Goal: Transaction & Acquisition: Purchase product/service

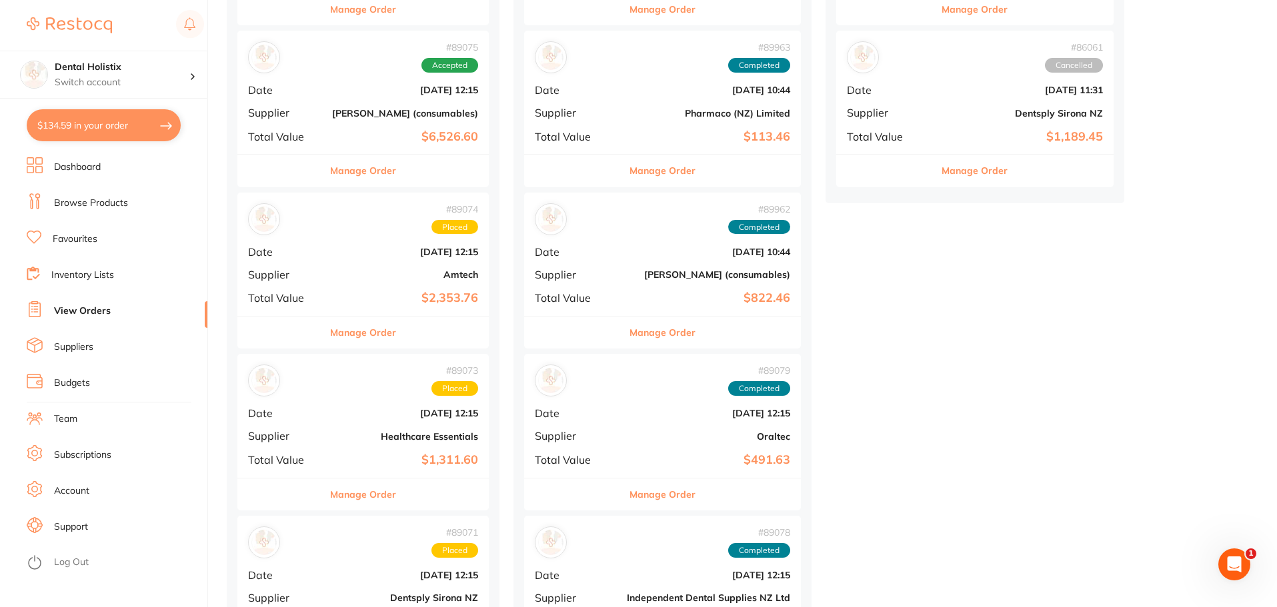
scroll to position [293, 0]
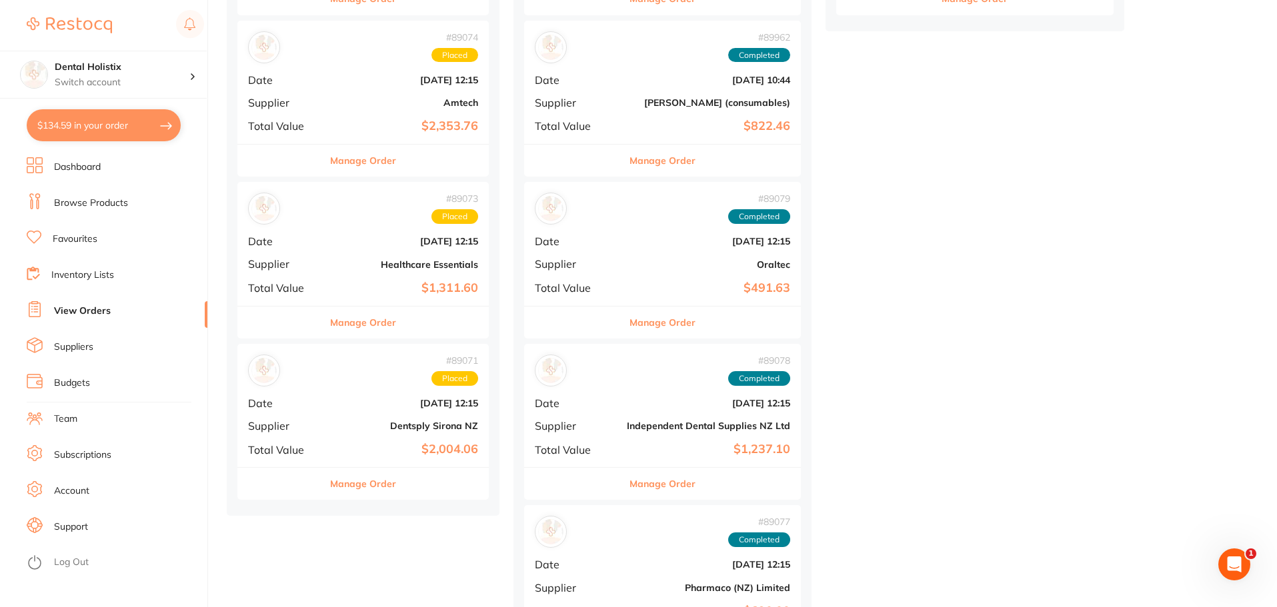
scroll to position [627, 0]
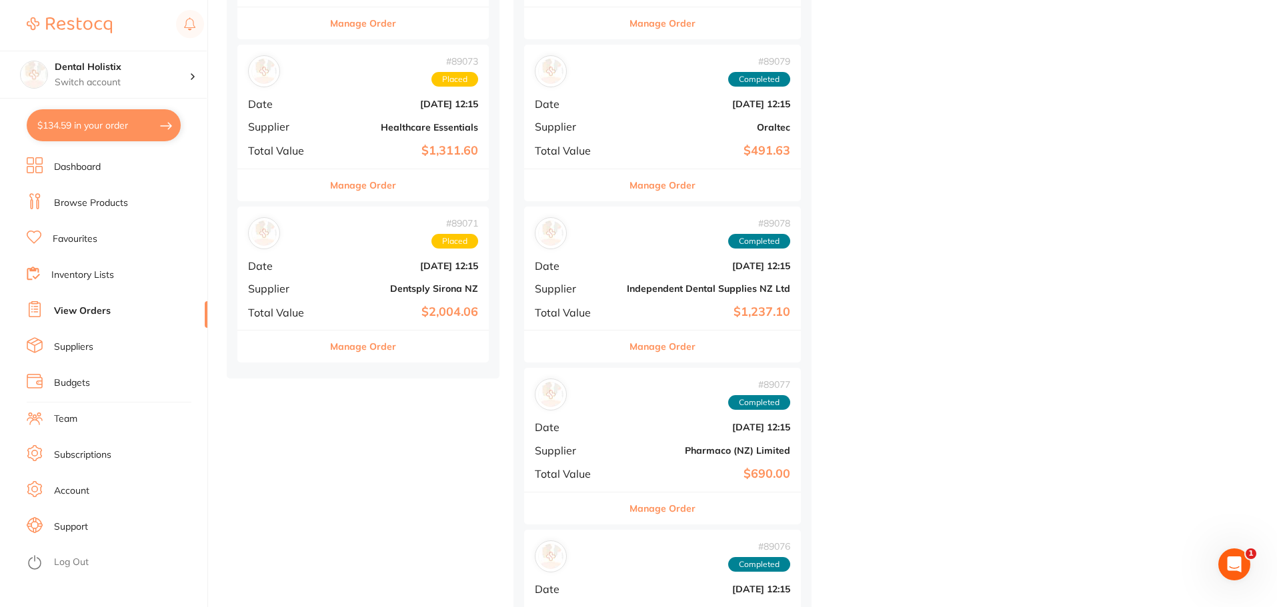
click at [372, 261] on b "[DATE] 12:15" at bounding box center [405, 266] width 146 height 11
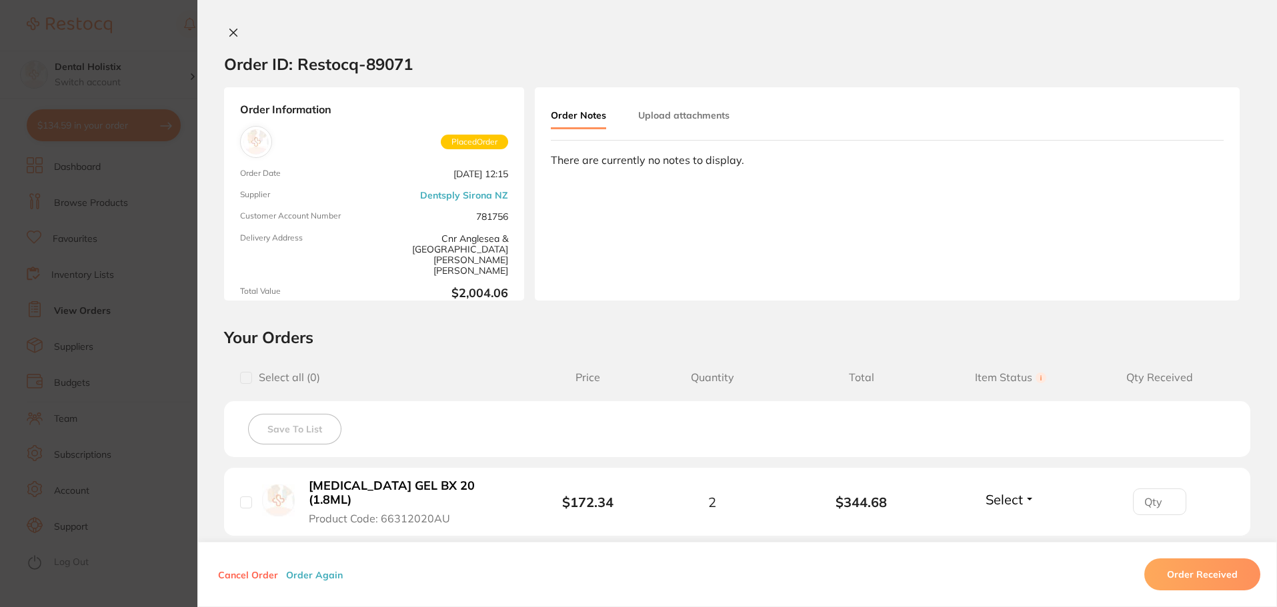
click at [401, 57] on h2 "Order ID: Restocq- 89071" at bounding box center [318, 64] width 189 height 20
drag, startPoint x: 417, startPoint y: 61, endPoint x: 296, endPoint y: 61, distance: 121.4
click at [296, 61] on section "Order ID: Restocq- 89071" at bounding box center [737, 64] width 1080 height 47
click at [488, 310] on div "Order ID: Restocq- 89071 Order Information Placed Order Order Date Aug 5 2025, …" at bounding box center [737, 317] width 1080 height 581
click at [527, 165] on div "Order Information Placed Order Order Date Aug 5 2025, 12:15 Supplier Dentsply S…" at bounding box center [737, 193] width 1080 height 213
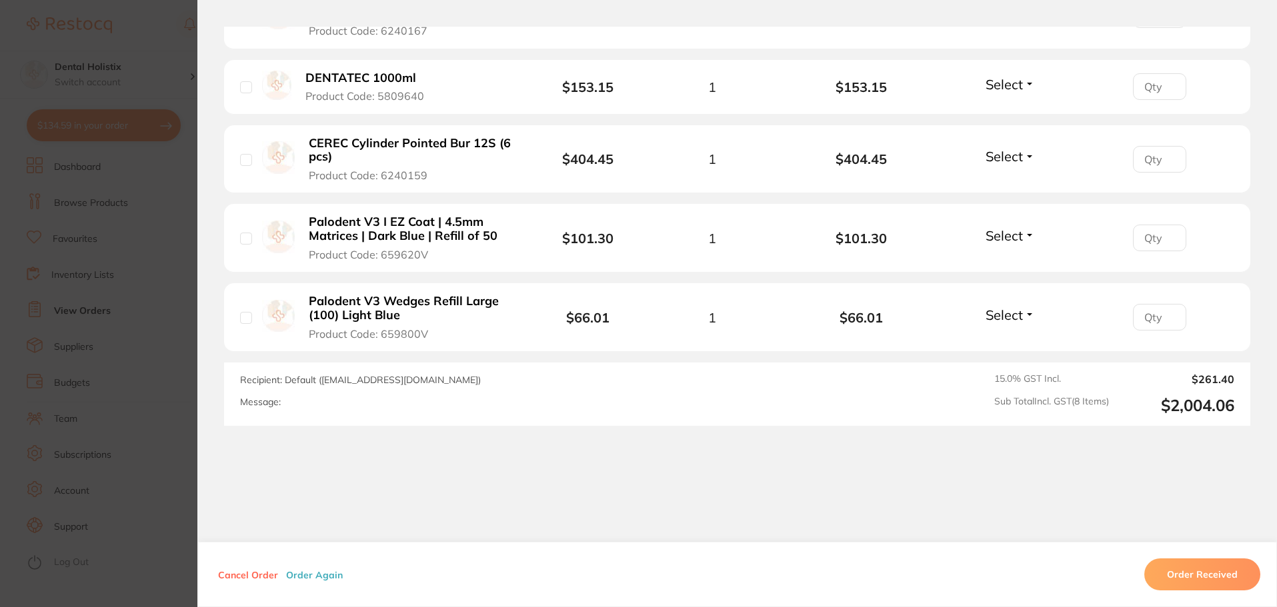
scroll to position [758, 0]
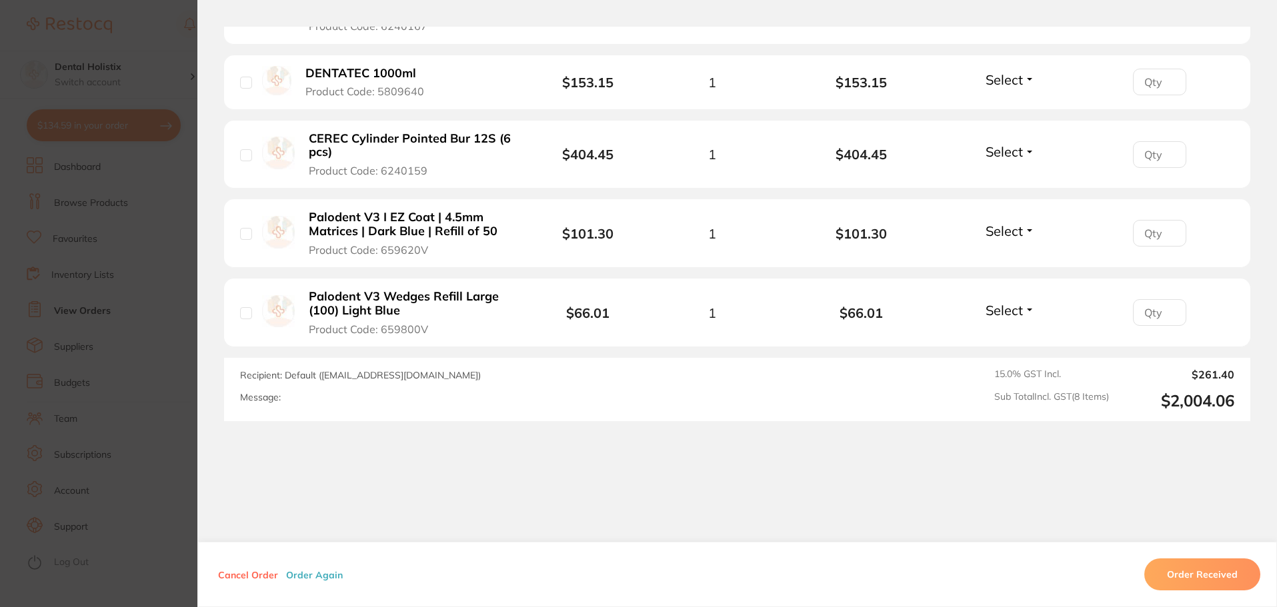
click at [457, 423] on div "Order ID: Restocq- 89071 Order Information Placed Order Order Date Aug 5 2025, …" at bounding box center [737, 317] width 1080 height 581
drag, startPoint x: 566, startPoint y: 364, endPoint x: 375, endPoint y: 377, distance: 191.2
click at [387, 369] on div "Recipient: Default ( mountwaverlyaus-clientservicesnz@dentsplysirona.com ) Mess…" at bounding box center [538, 390] width 597 height 42
drag, startPoint x: 375, startPoint y: 377, endPoint x: 343, endPoint y: 369, distance: 33.2
click at [375, 377] on div "Recipient: Default ( mountwaverlyaus-clientservicesnz@dentsplysirona.com ) Mess…" at bounding box center [538, 390] width 597 height 42
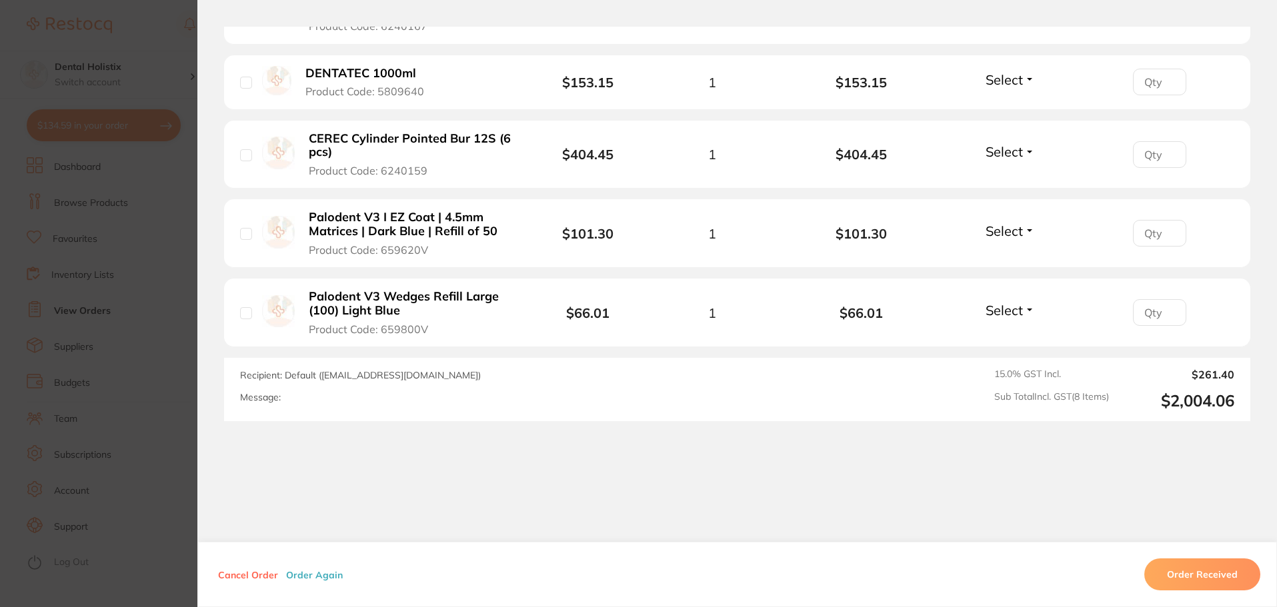
drag, startPoint x: 318, startPoint y: 362, endPoint x: 559, endPoint y: 366, distance: 241.4
click at [481, 369] on span "Recipient: Default ( mountwaverlyaus-clientservicesnz@dentsplysirona.com )" at bounding box center [360, 375] width 241 height 12
copy span "[EMAIL_ADDRESS][DOMAIN_NAME]"
click at [467, 399] on div "Recipient: Default ( mountwaverlyaus-clientservicesnz@dentsplysirona.com ) Mess…" at bounding box center [737, 389] width 1026 height 63
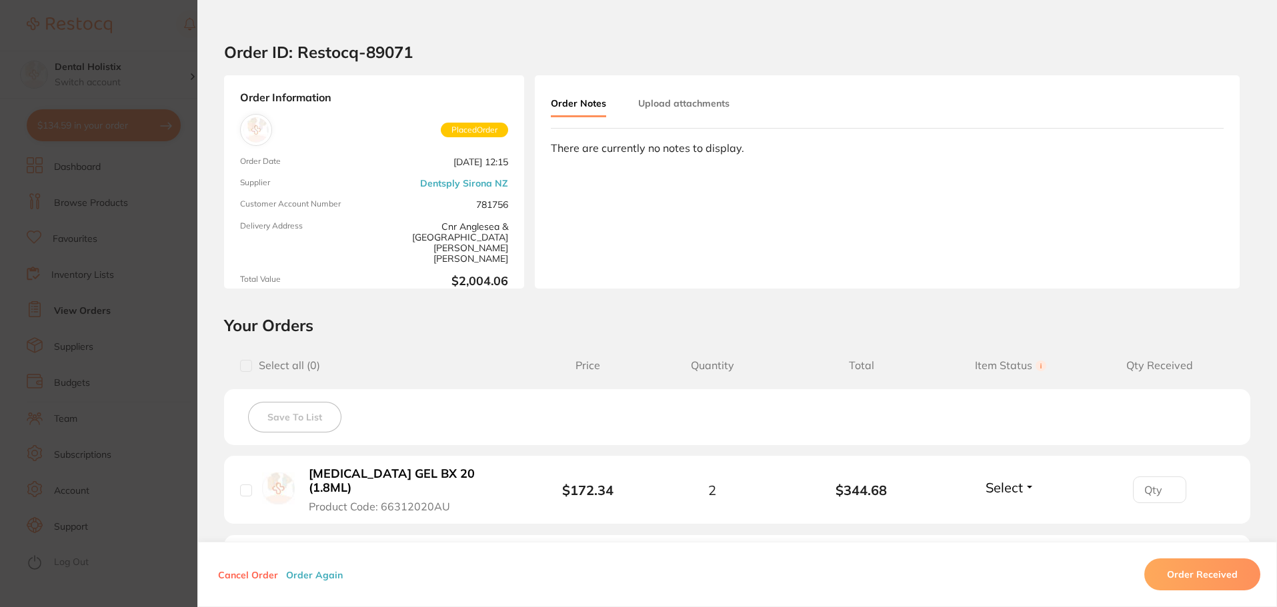
scroll to position [0, 0]
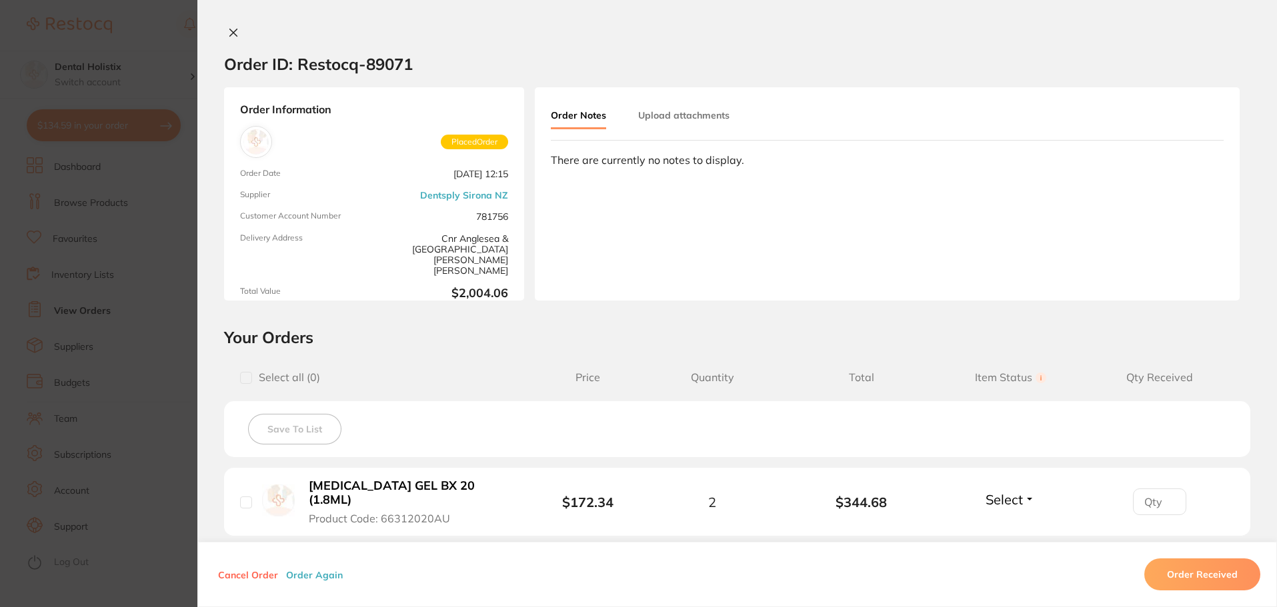
click at [474, 347] on h2 "Your Orders" at bounding box center [737, 337] width 1026 height 20
click at [471, 344] on h2 "Your Orders" at bounding box center [737, 337] width 1026 height 20
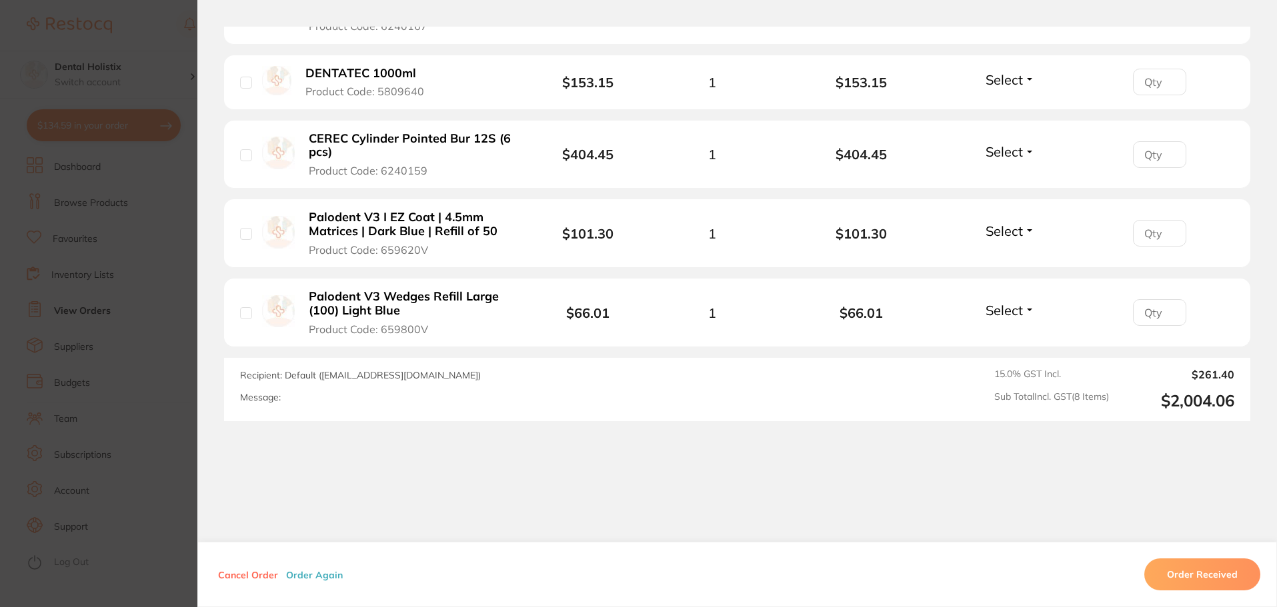
scroll to position [1027, 0]
click at [485, 446] on div "Order ID: Restocq- 89071 Order Information Placed Order Order Date Aug 5 2025, …" at bounding box center [737, 317] width 1080 height 581
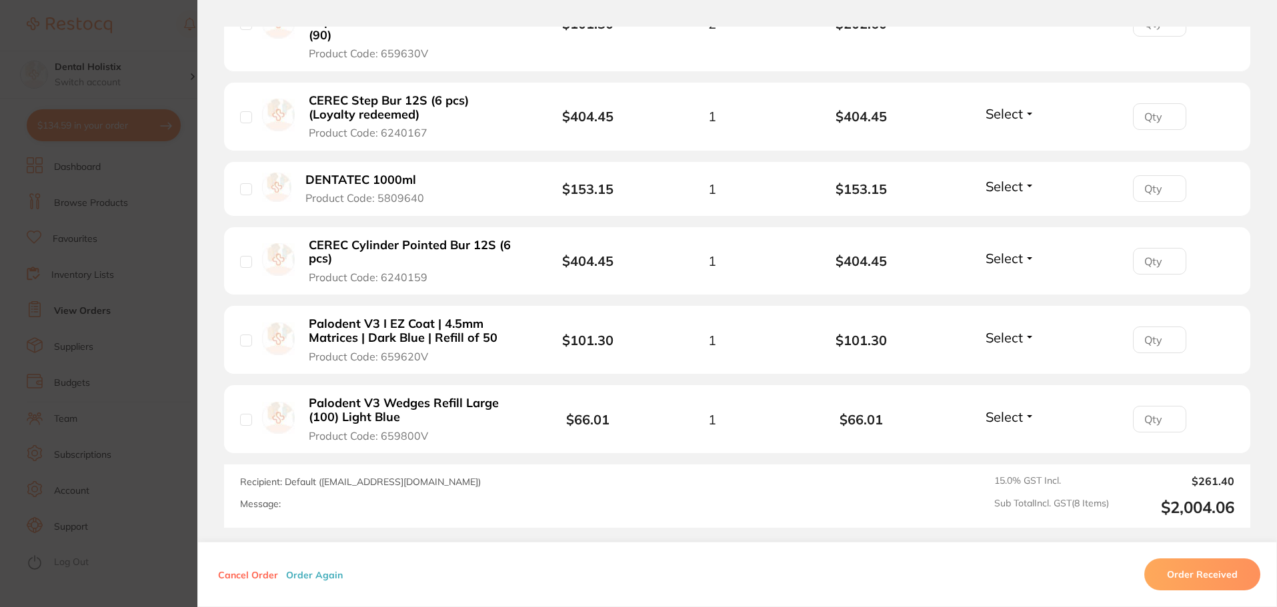
scroll to position [691, 0]
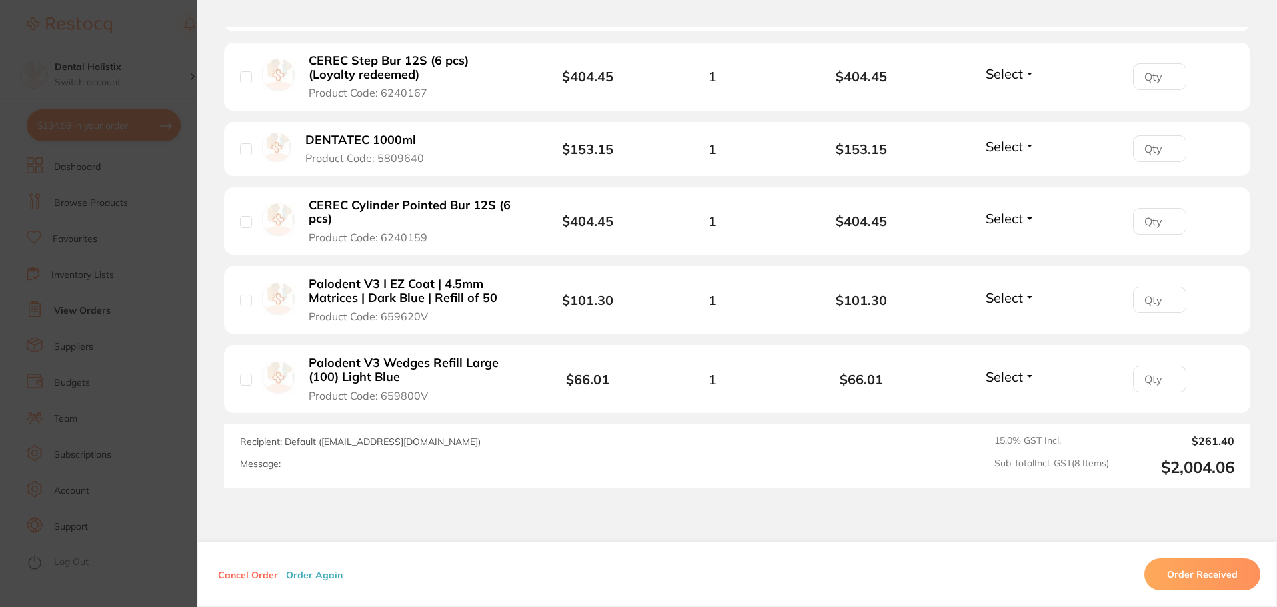
click at [361, 459] on div "Message:" at bounding box center [538, 464] width 597 height 11
click at [297, 459] on div "Message:" at bounding box center [538, 464] width 597 height 11
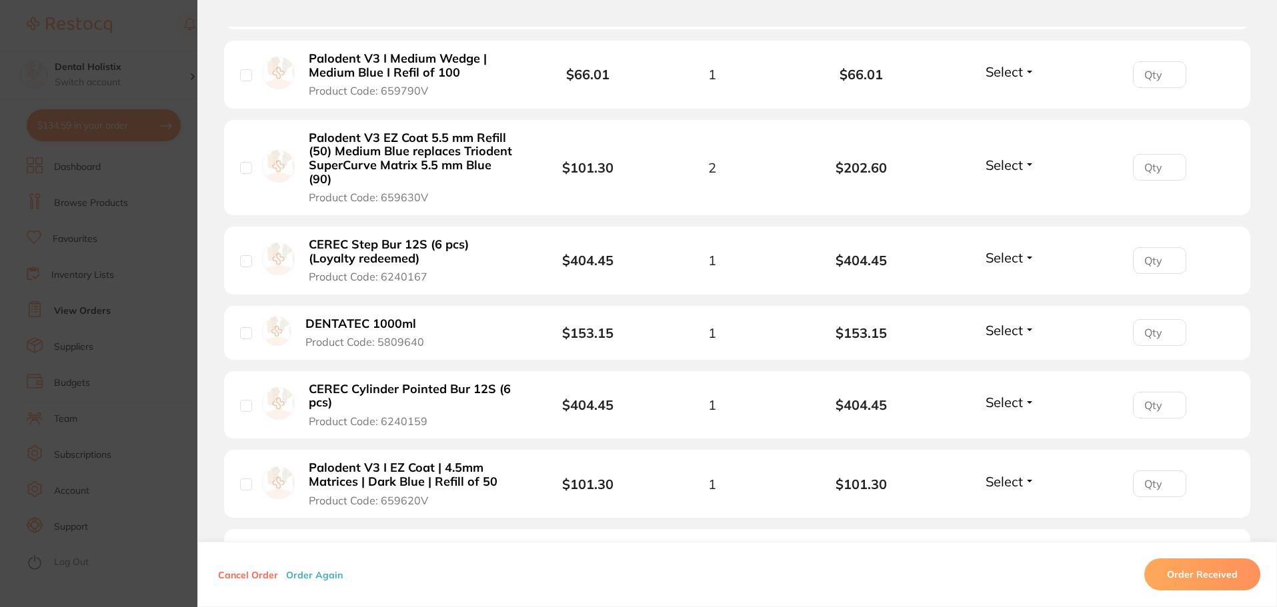
scroll to position [758, 0]
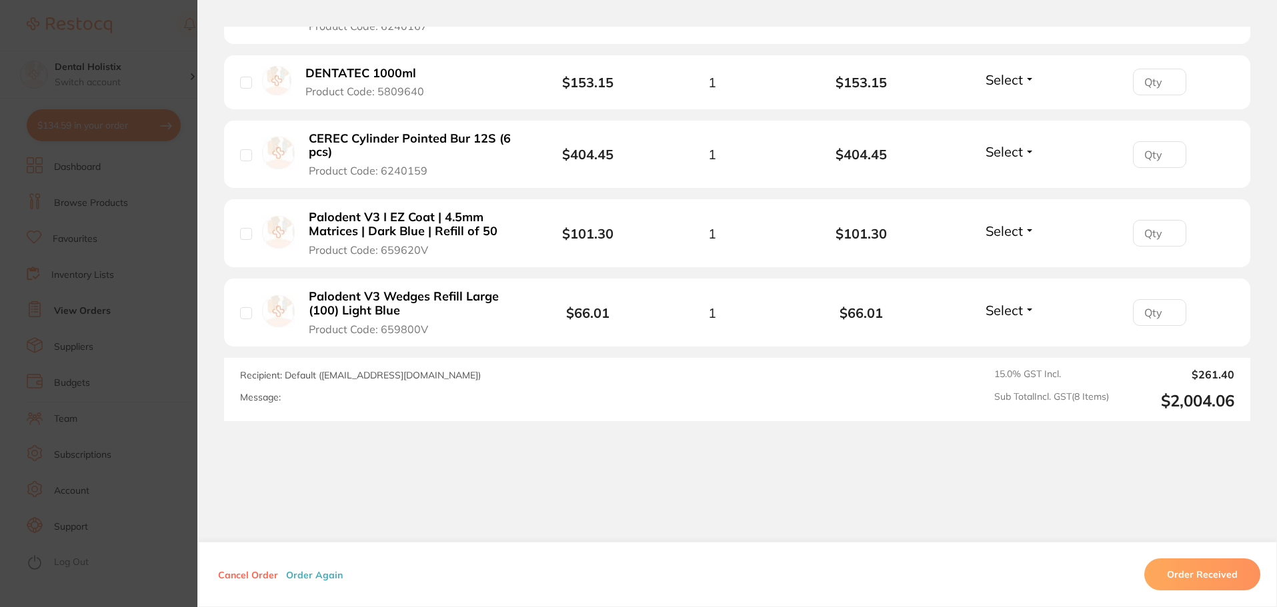
drag, startPoint x: 399, startPoint y: 363, endPoint x: 557, endPoint y: 361, distance: 157.4
click at [481, 369] on span "Recipient: Default ( mountwaverlyaus-clientservicesnz@dentsplysirona.com )" at bounding box center [360, 375] width 241 height 12
copy span "[EMAIL_ADDRESS][DOMAIN_NAME]"
click at [251, 578] on button "Cancel Order" at bounding box center [248, 575] width 68 height 12
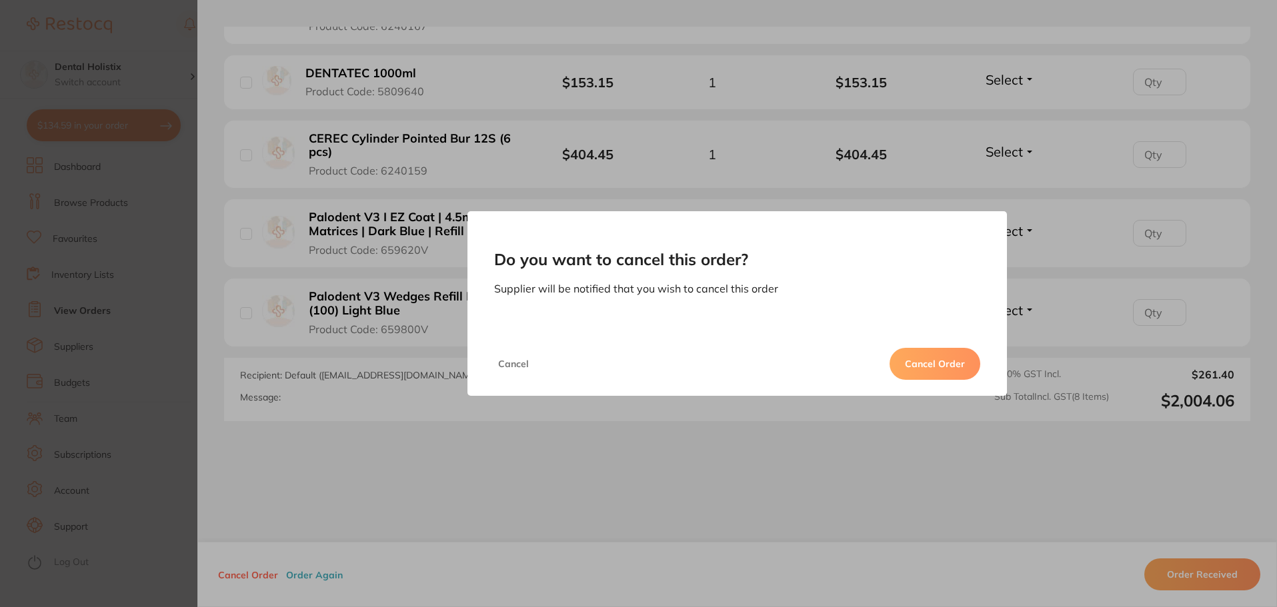
click at [918, 363] on button "Cancel Order" at bounding box center [935, 364] width 91 height 32
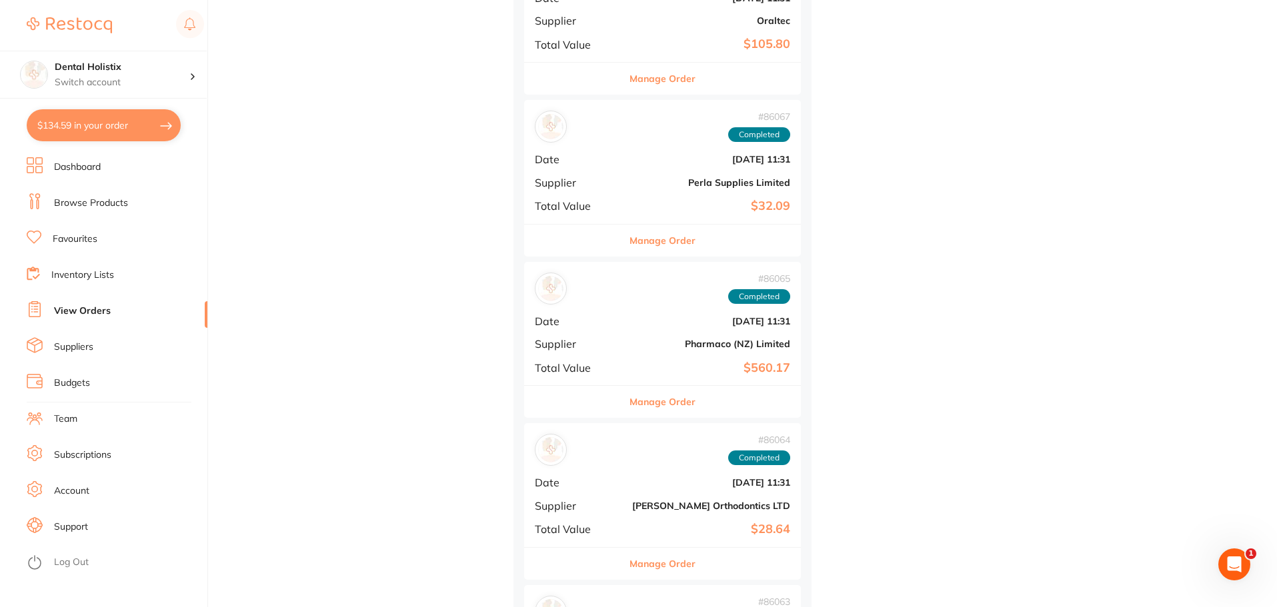
click at [90, 345] on link "Suppliers" at bounding box center [73, 347] width 39 height 13
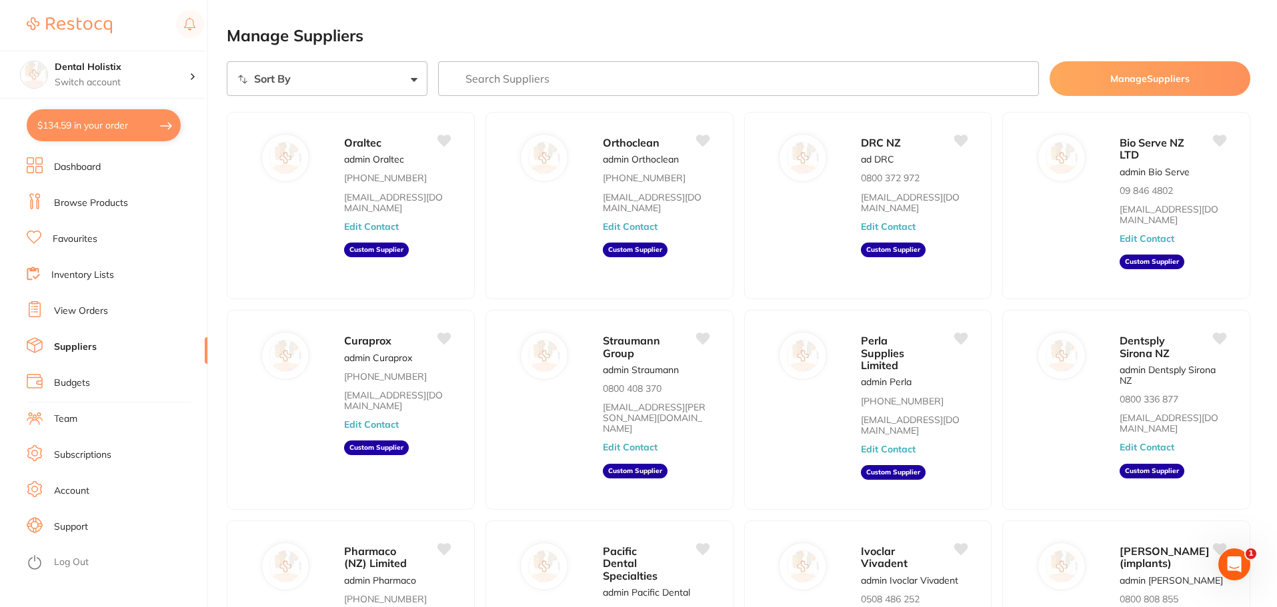
click at [353, 90] on select "Sort By A-Z Z-A" at bounding box center [327, 78] width 201 height 35
select select "searchable_suppliers/sort/name:asc"
click at [227, 61] on select "Sort By A-Z Z-A" at bounding box center [327, 78] width 201 height 35
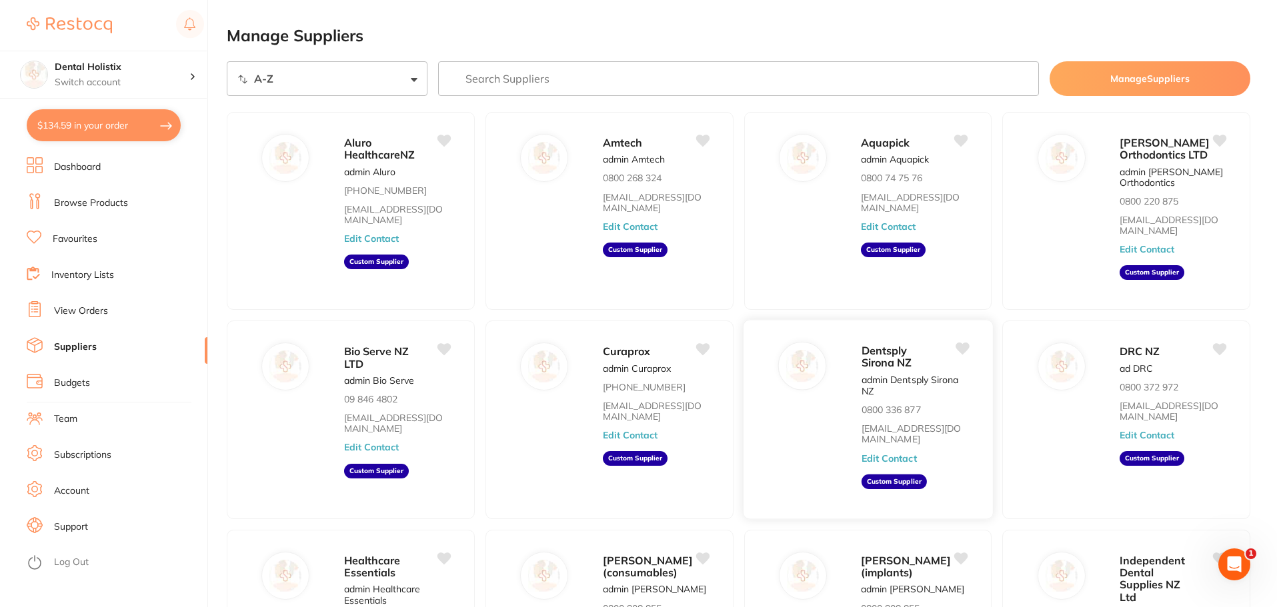
click at [890, 464] on button "Edit Contact" at bounding box center [888, 458] width 55 height 11
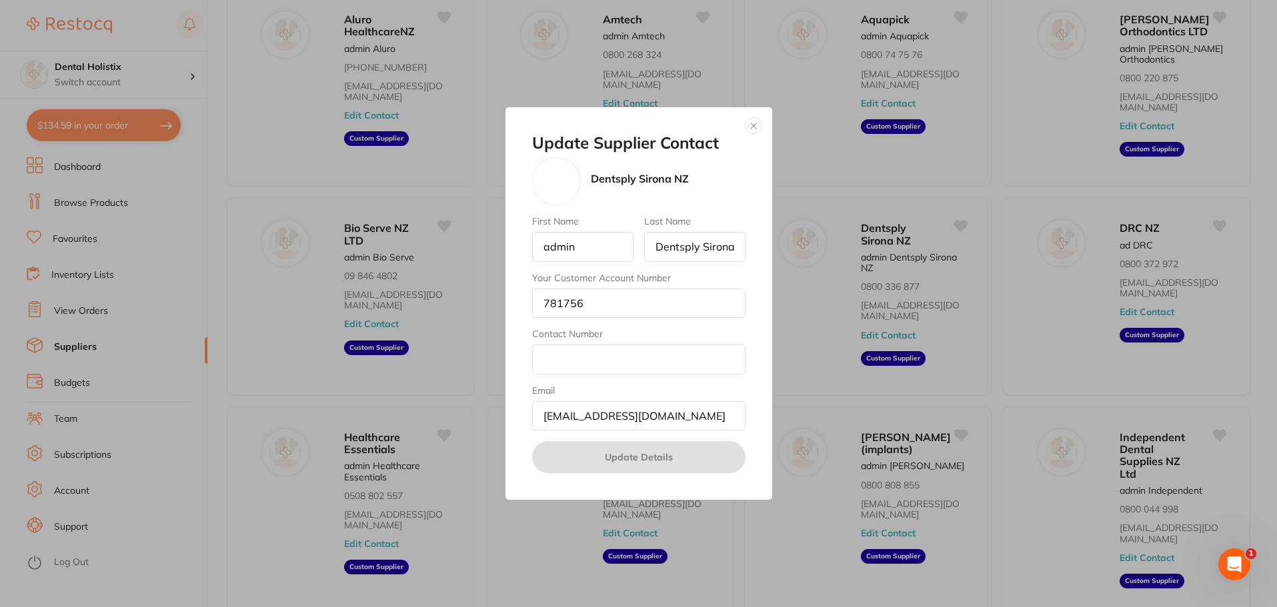
scroll to position [133, 0]
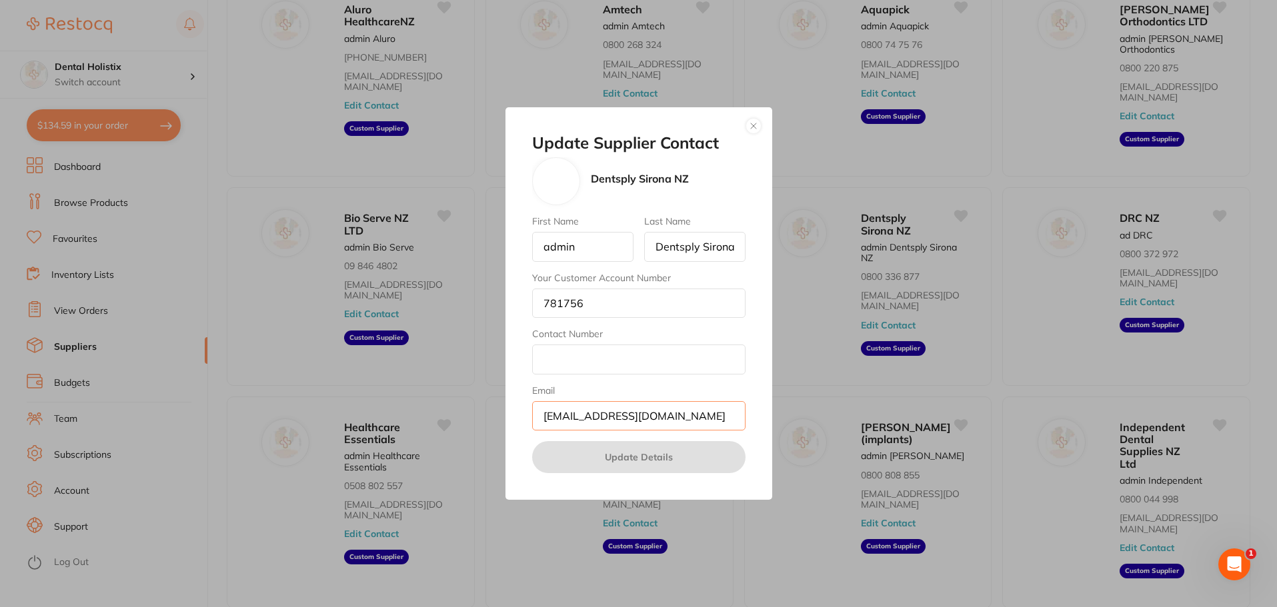
drag, startPoint x: 634, startPoint y: 417, endPoint x: 445, endPoint y: 420, distance: 188.7
click at [445, 421] on div "Update Supplier Contact Dentsply Sirona NZ First Name admin Last Name Dentsply …" at bounding box center [638, 303] width 1277 height 607
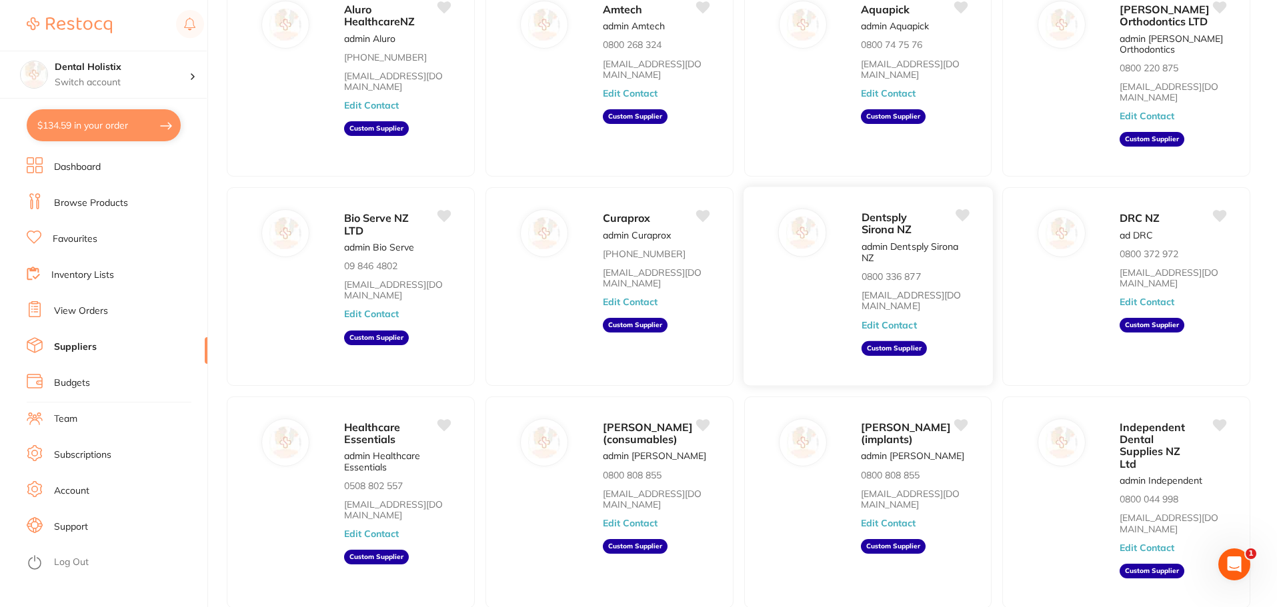
click at [877, 331] on button "Edit Contact" at bounding box center [888, 325] width 55 height 11
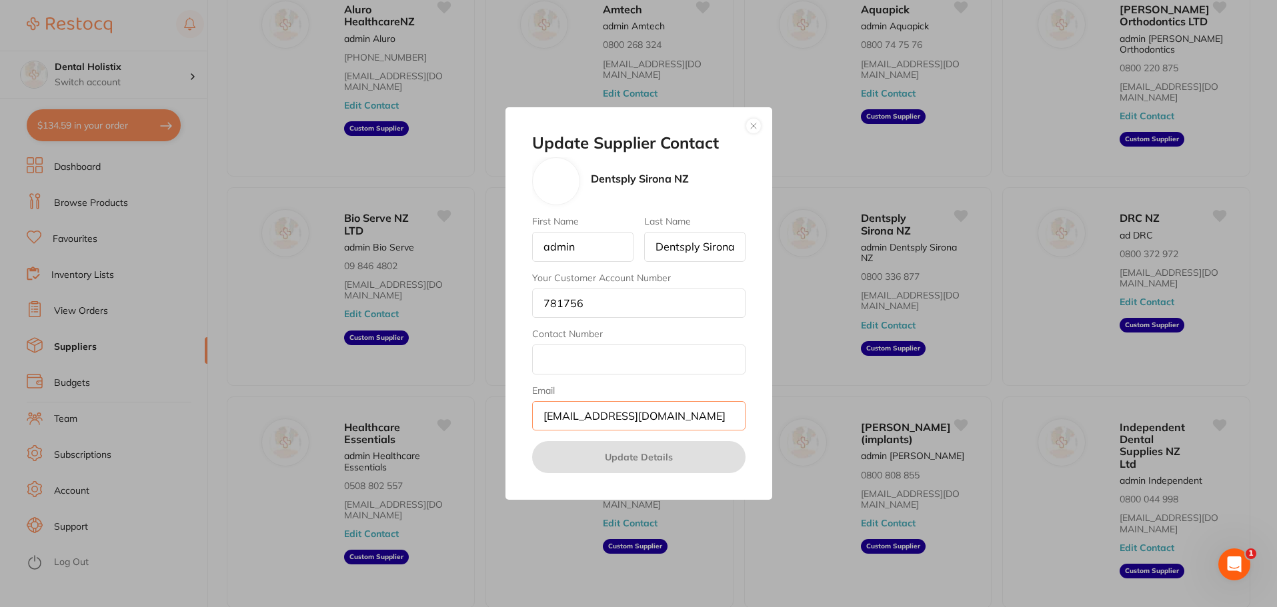
drag, startPoint x: 636, startPoint y: 417, endPoint x: 549, endPoint y: 413, distance: 86.8
click at [549, 413] on input "mountwaverlyaus-clientservicesnz@dentsplysirona.com" at bounding box center [638, 415] width 213 height 29
type input "[EMAIL_ADDRESS][DOMAIN_NAME]"
click at [622, 330] on label "Contact Number" at bounding box center [638, 334] width 213 height 11
click at [622, 345] on input "Contact Number" at bounding box center [638, 359] width 213 height 29
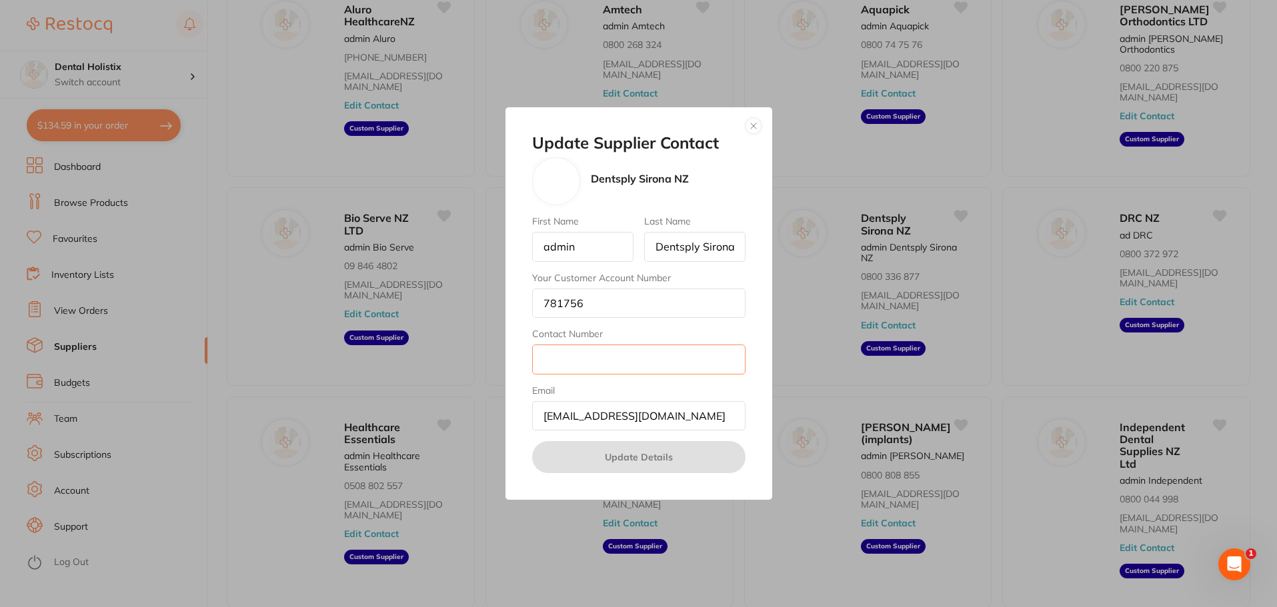
click at [620, 363] on input "Contact Number" at bounding box center [638, 359] width 213 height 29
click at [752, 124] on button "button" at bounding box center [754, 126] width 16 height 16
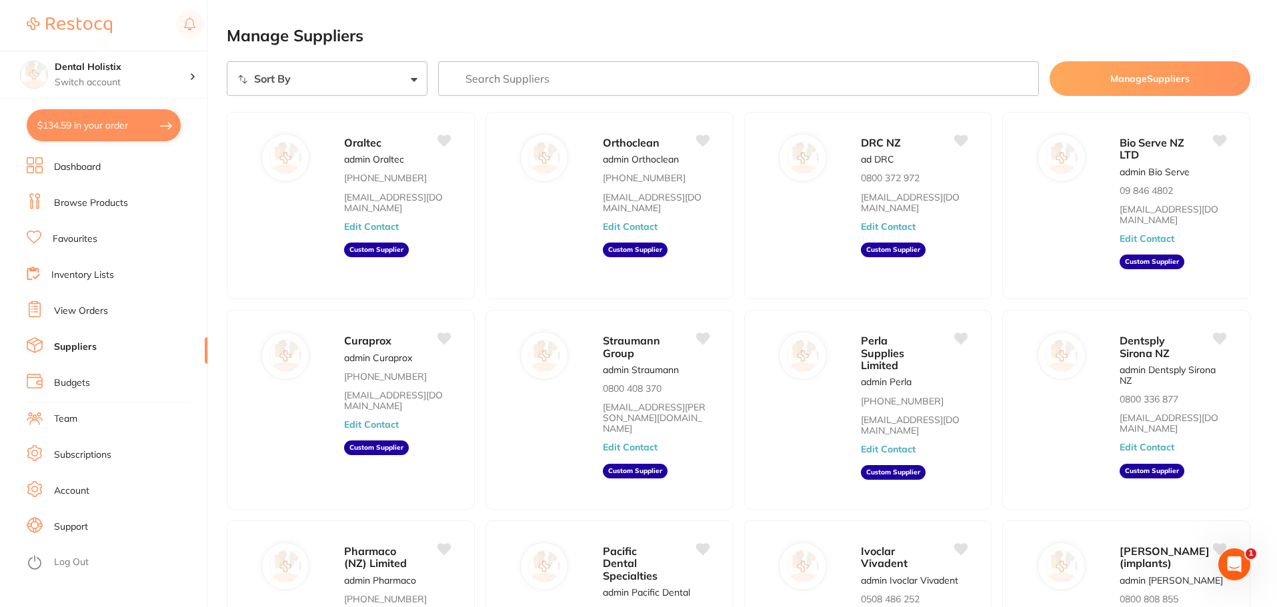
click at [392, 75] on select "Sort By A-Z Z-A" at bounding box center [327, 78] width 201 height 35
select select "searchable_suppliers/sort/name:asc"
click at [227, 61] on select "Sort By A-Z Z-A" at bounding box center [327, 78] width 201 height 35
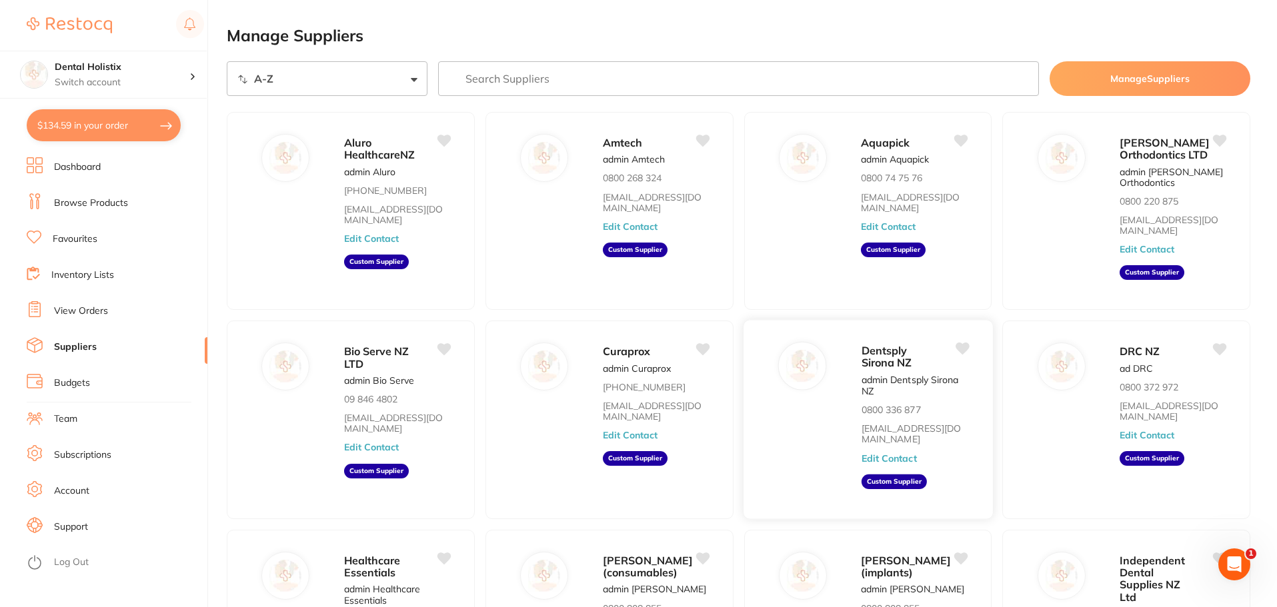
click at [885, 464] on button "Edit Contact" at bounding box center [888, 458] width 55 height 11
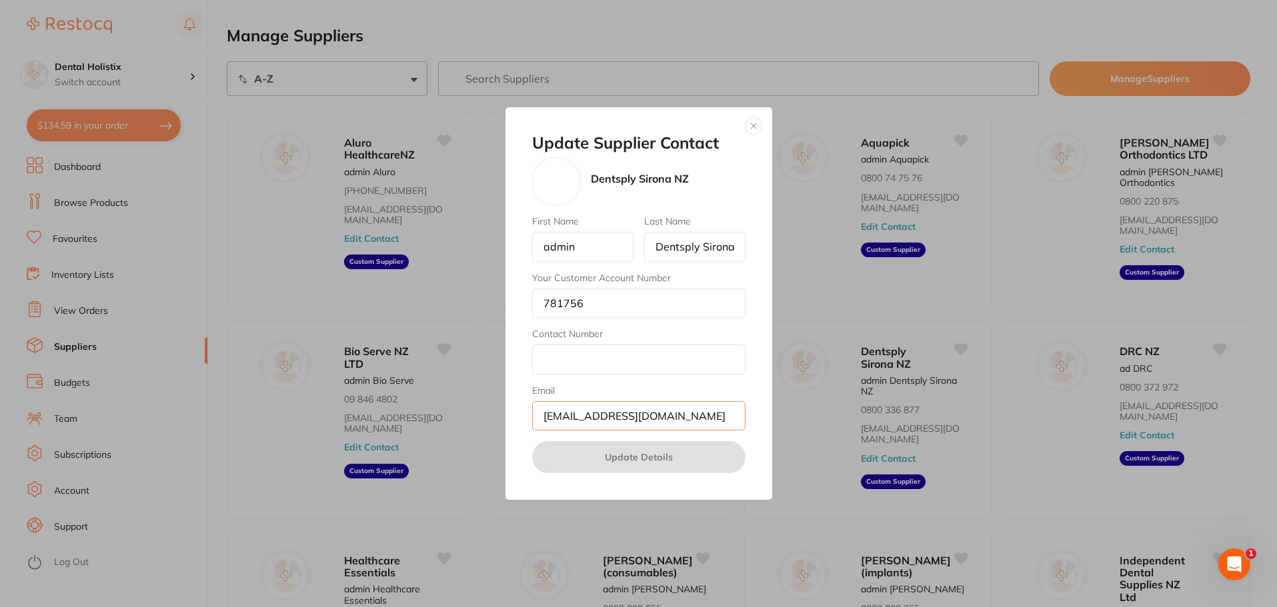
click at [620, 424] on input "[EMAIL_ADDRESS][DOMAIN_NAME]" at bounding box center [638, 415] width 213 height 29
drag, startPoint x: 636, startPoint y: 421, endPoint x: 453, endPoint y: 395, distance: 184.6
click at [456, 395] on div "Update Supplier Contact Dentsply Sirona NZ First Name admin Last Name Dentsply …" at bounding box center [638, 303] width 1277 height 607
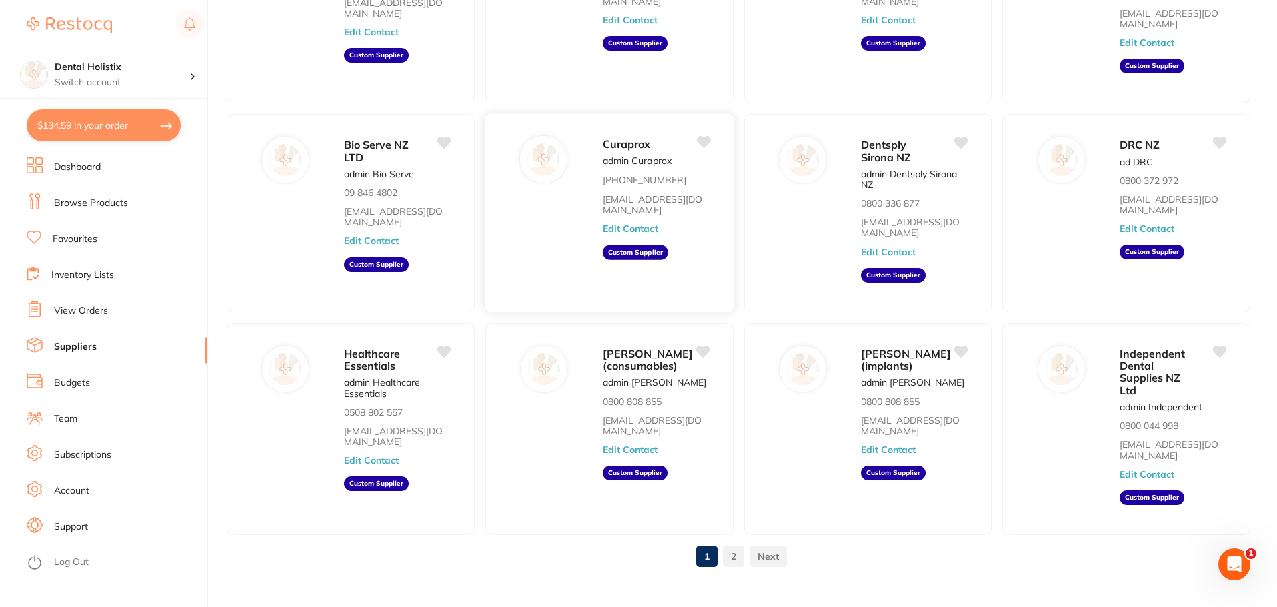
scroll to position [237, 0]
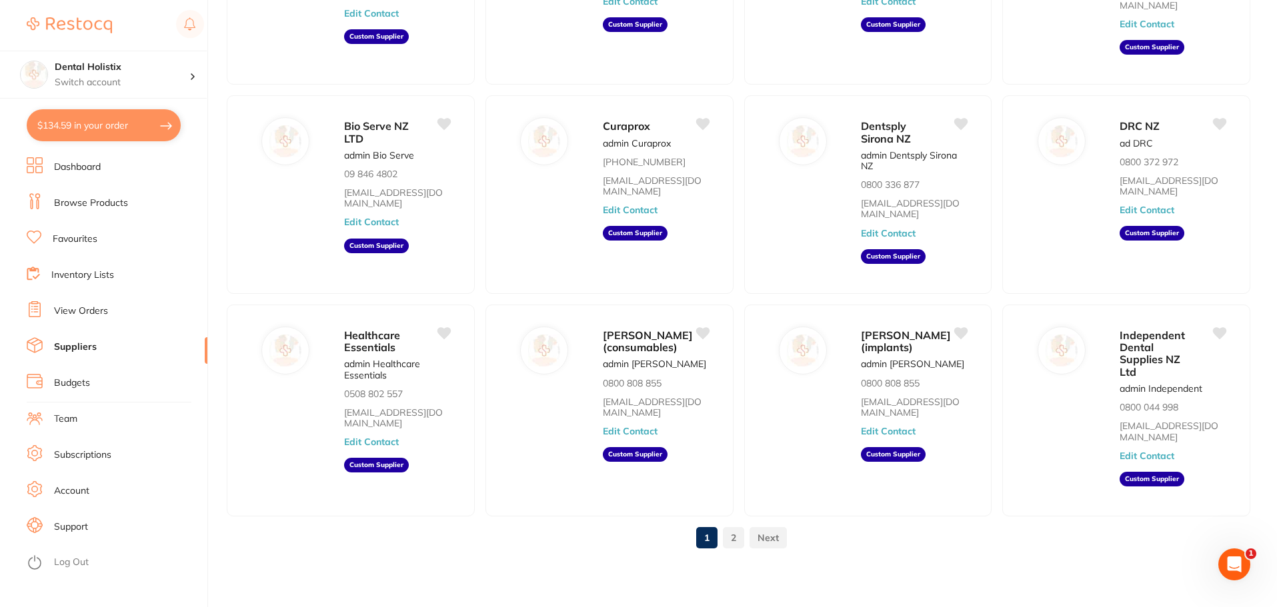
click at [735, 537] on link "2" at bounding box center [733, 538] width 21 height 27
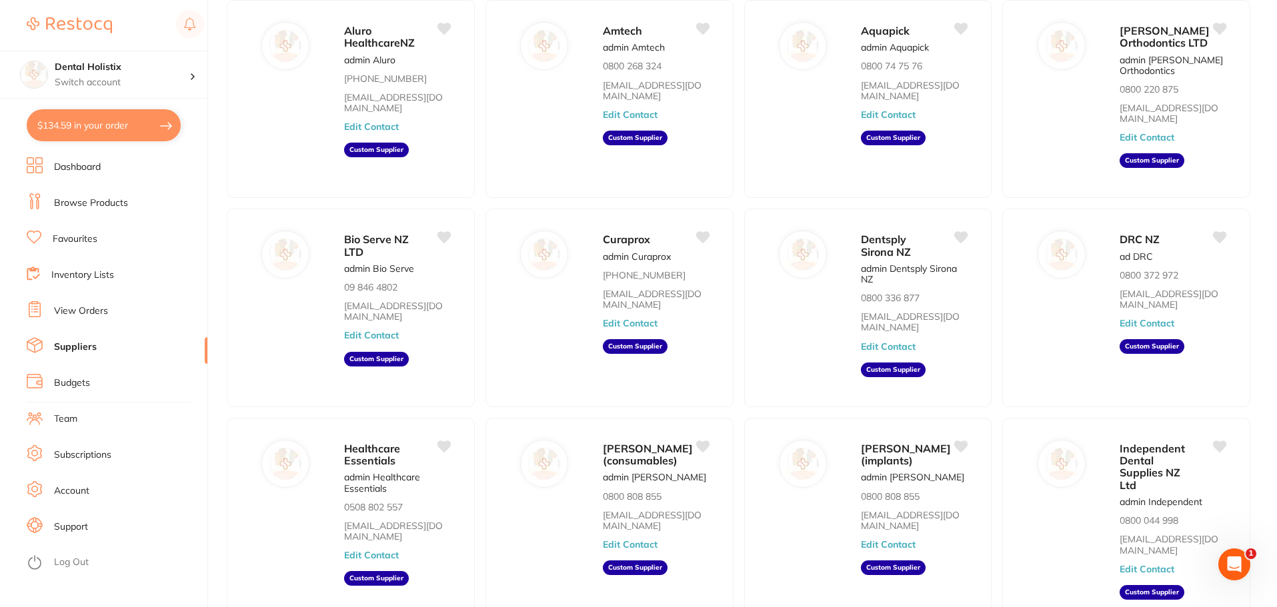
scroll to position [0, 0]
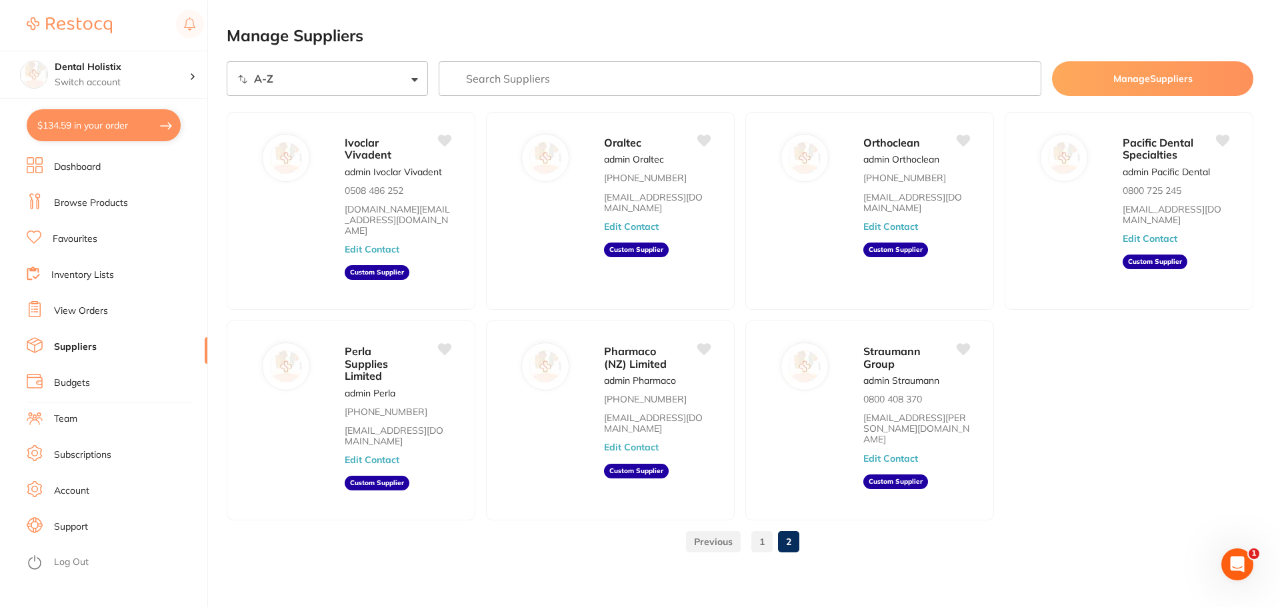
click at [762, 529] on link "1" at bounding box center [762, 542] width 21 height 27
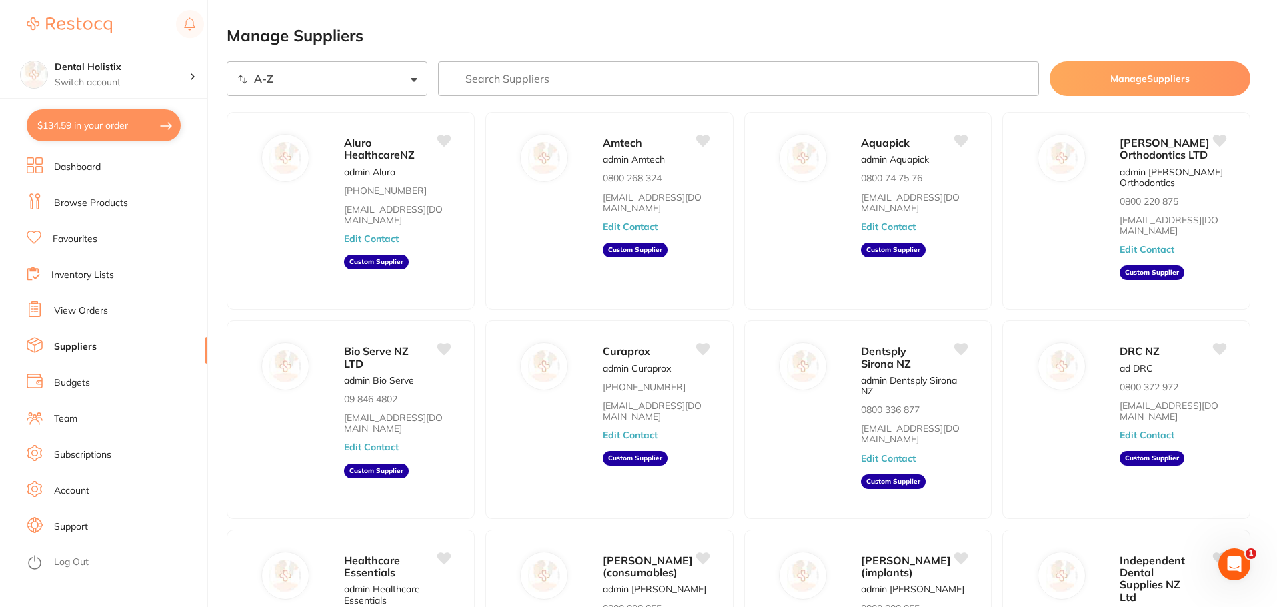
click at [92, 306] on link "View Orders" at bounding box center [81, 311] width 54 height 13
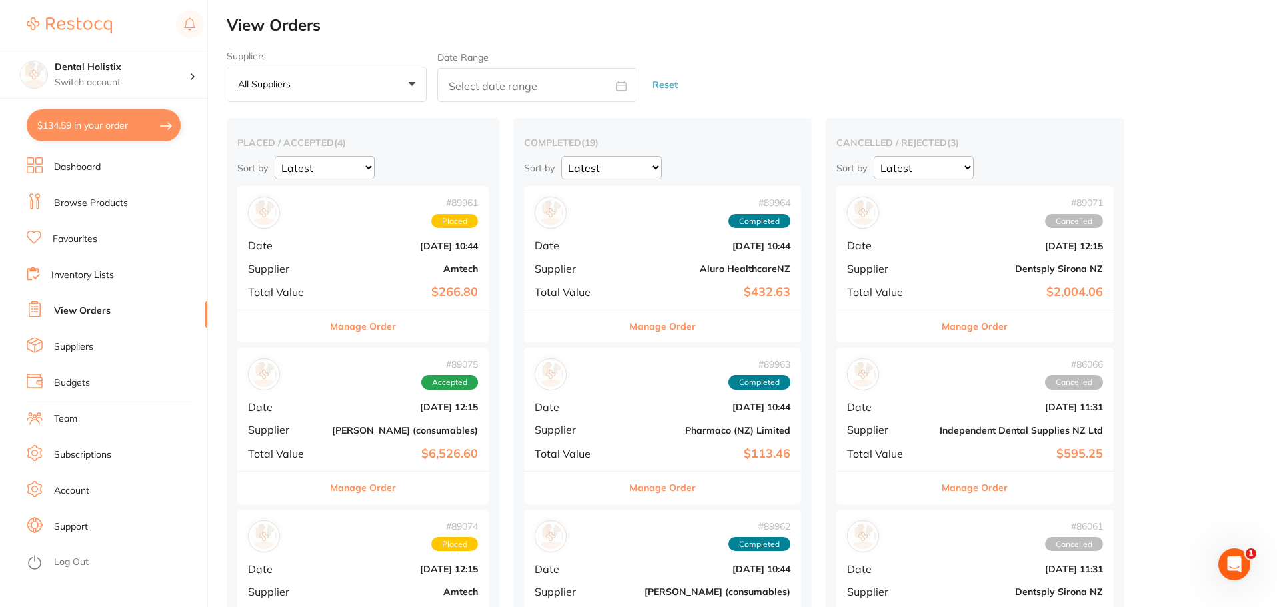
click at [989, 322] on button "Manage Order" at bounding box center [975, 327] width 66 height 32
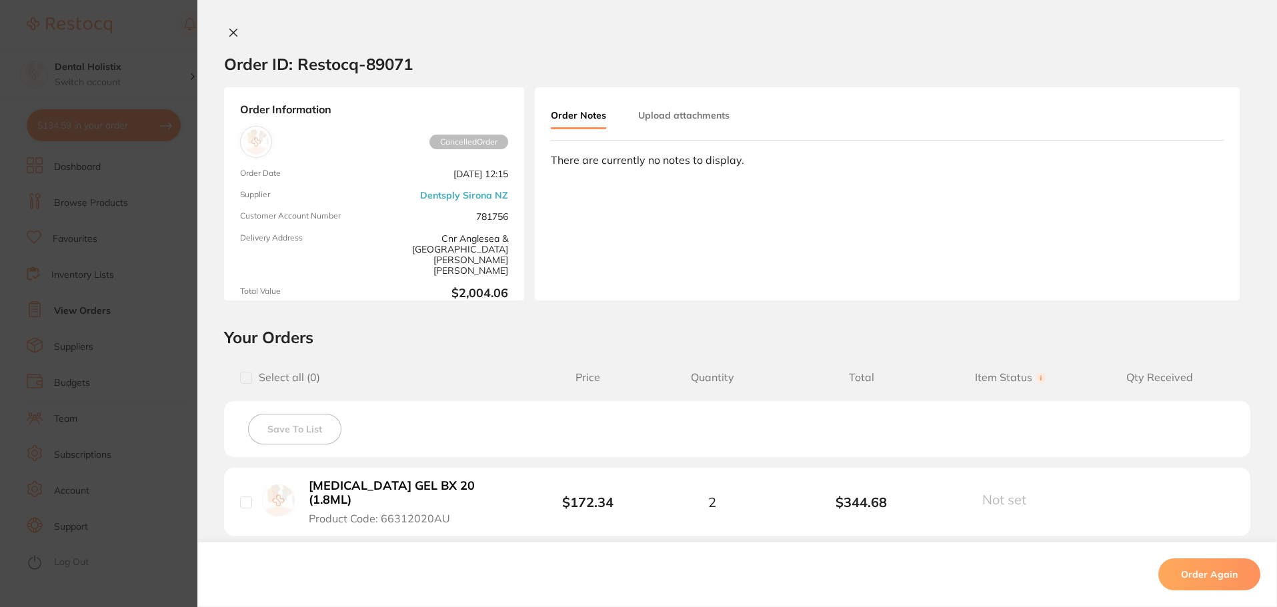
drag, startPoint x: 581, startPoint y: 151, endPoint x: 607, endPoint y: 141, distance: 27.5
click at [583, 151] on div "Order Notes Upload attachments There are currently no notes to display." at bounding box center [887, 193] width 705 height 213
click at [660, 123] on button "Upload attachments" at bounding box center [683, 115] width 91 height 24
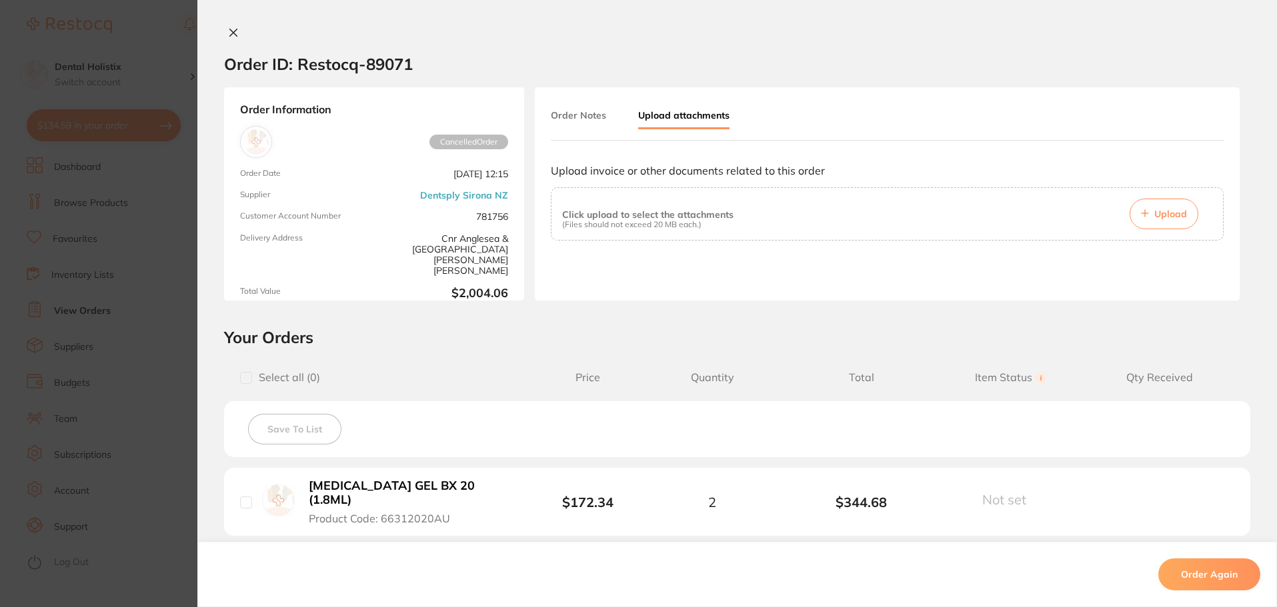
click at [224, 33] on button at bounding box center [233, 34] width 19 height 14
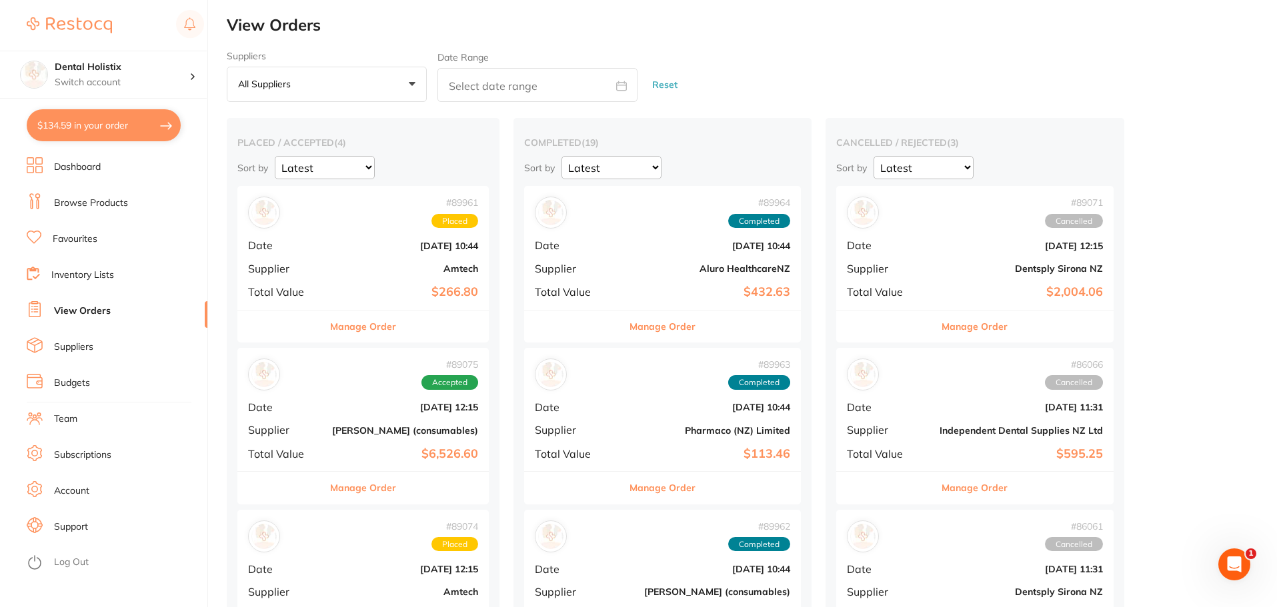
click at [417, 259] on div "# 89961 Placed Date Aug 12 2025, 10:44 Supplier Amtech Total Value $266.80" at bounding box center [362, 247] width 251 height 123
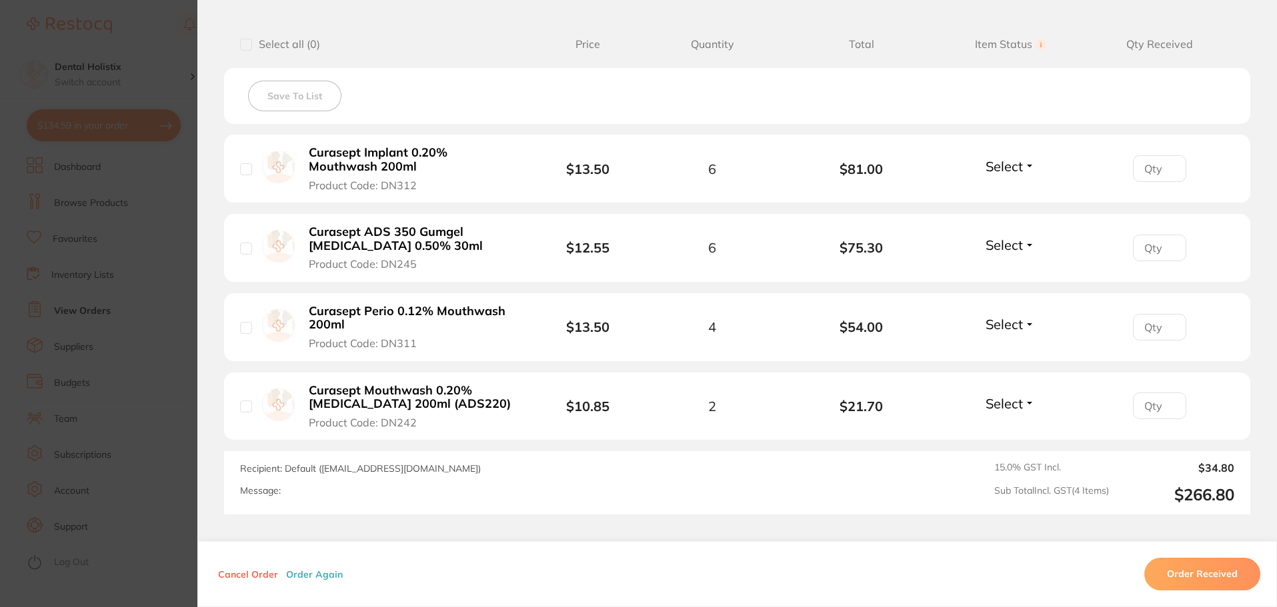
click at [1179, 574] on button "Order Received" at bounding box center [1202, 575] width 116 height 32
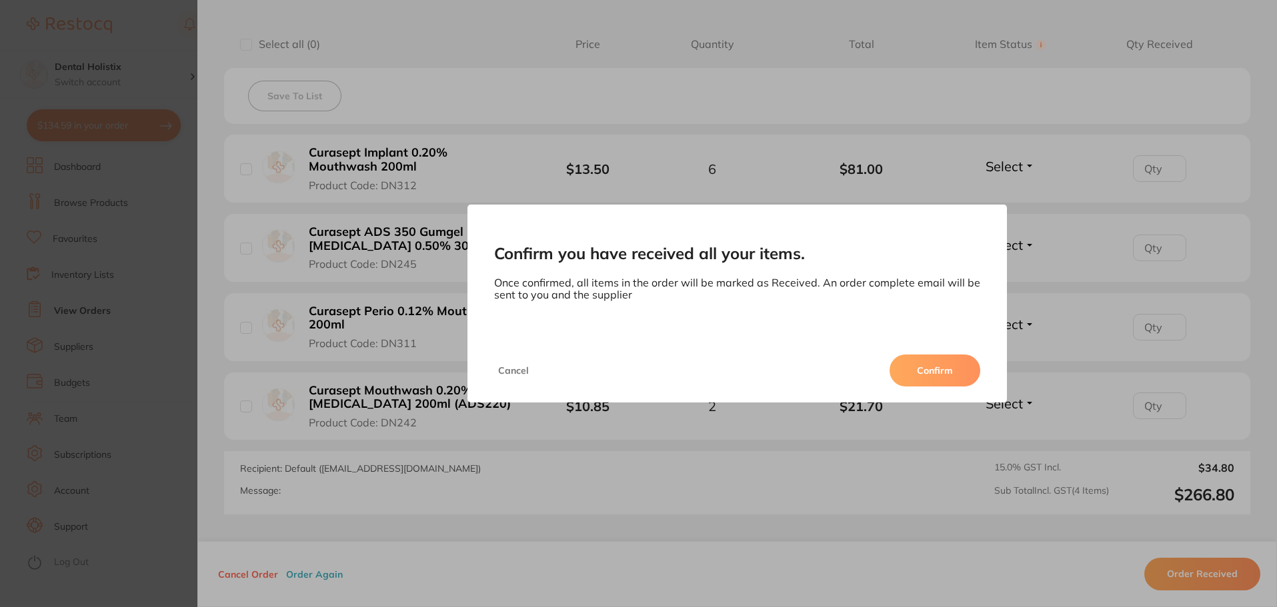
click at [890, 378] on div "Cancel Confirm" at bounding box center [737, 371] width 540 height 64
drag, startPoint x: 909, startPoint y: 370, endPoint x: 916, endPoint y: 371, distance: 6.8
click at [915, 371] on button "Confirm" at bounding box center [935, 371] width 91 height 32
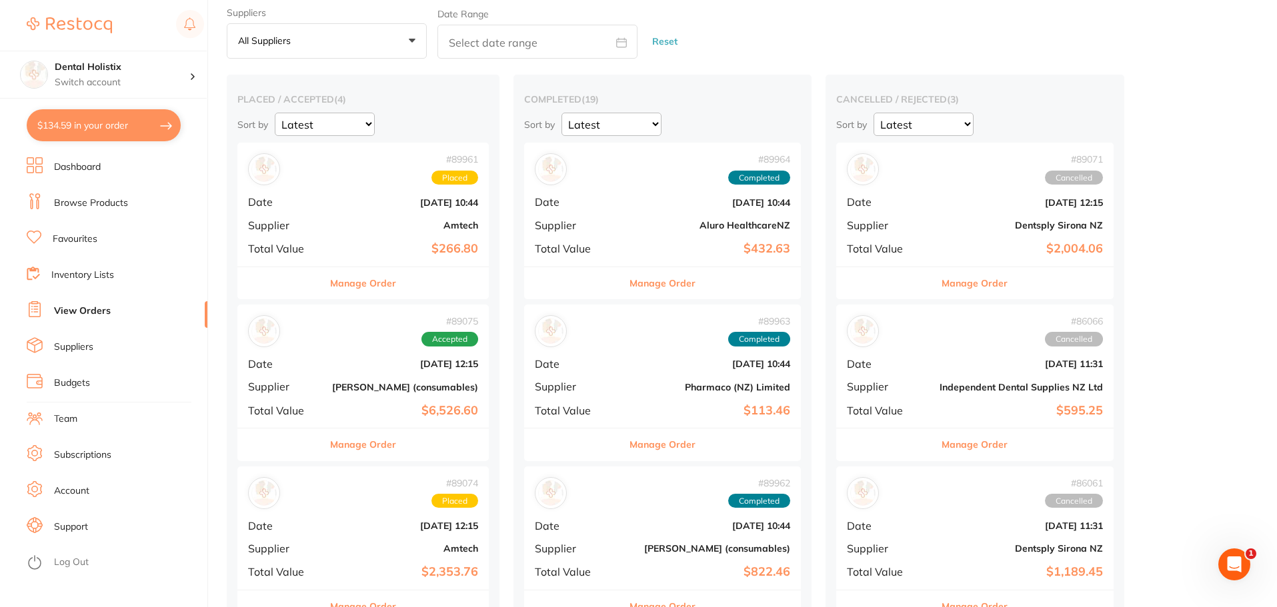
scroll to position [67, 0]
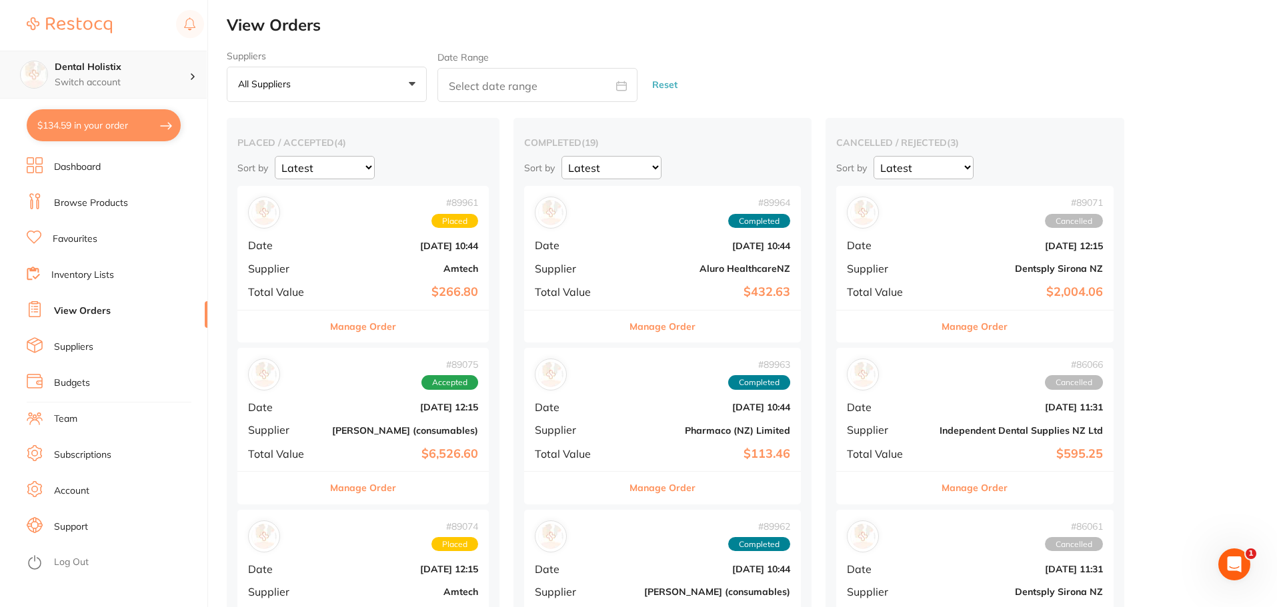
click at [173, 82] on p "Switch account" at bounding box center [122, 82] width 135 height 13
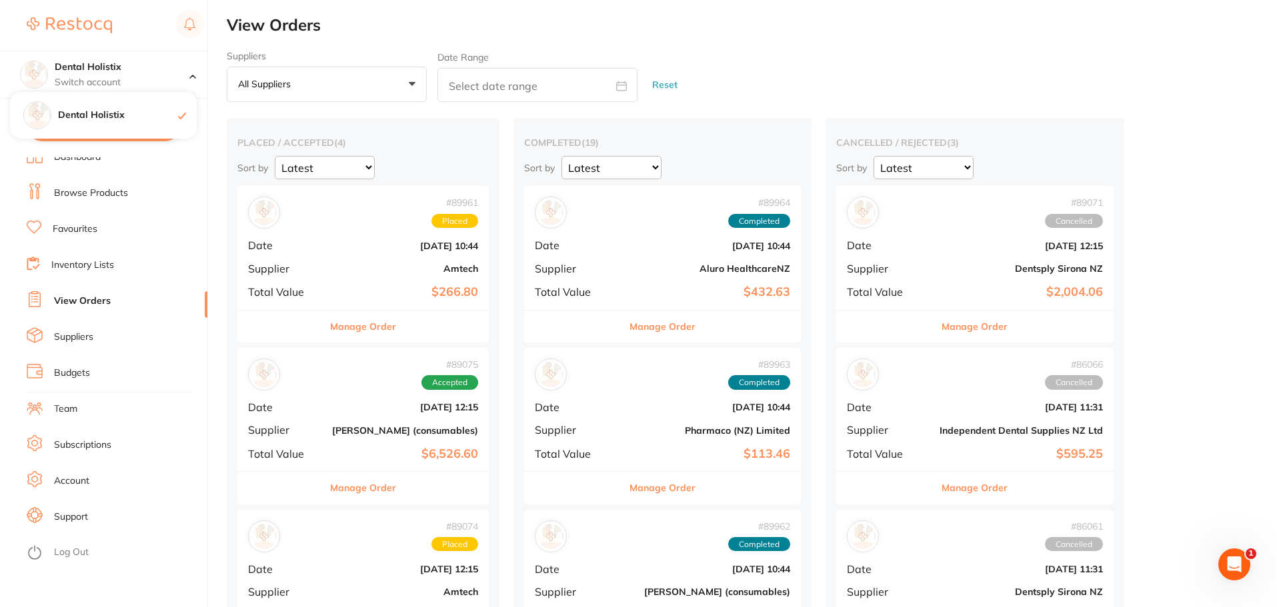
click at [65, 487] on link "Account" at bounding box center [71, 481] width 35 height 13
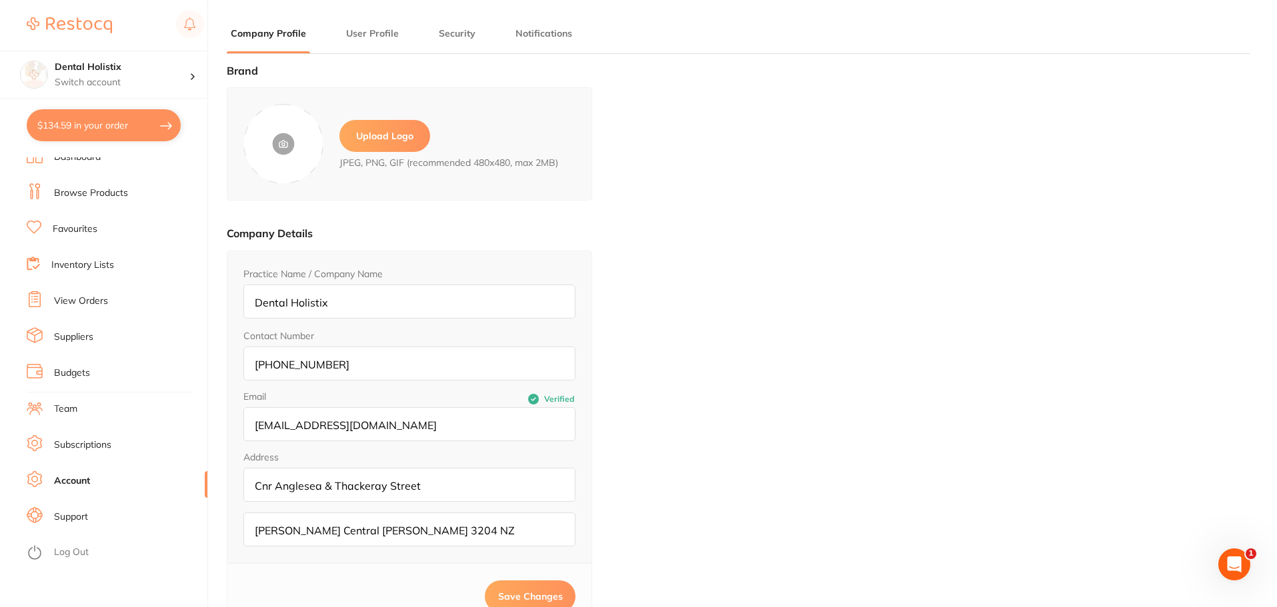
type input "[PERSON_NAME]"
type input "[EMAIL_ADDRESS][DOMAIN_NAME]"
type input "021527224"
type input "[EMAIL_ADDRESS][DOMAIN_NAME]"
click at [359, 33] on button "User Profile" at bounding box center [372, 33] width 61 height 13
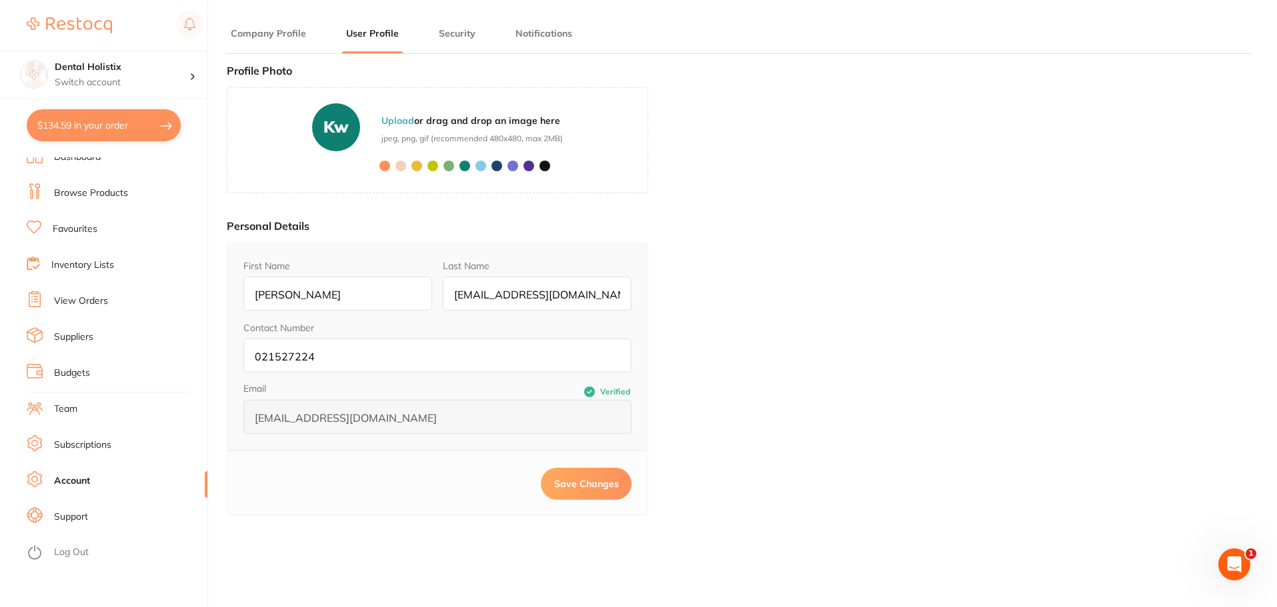
click at [456, 37] on button "Security" at bounding box center [457, 33] width 45 height 13
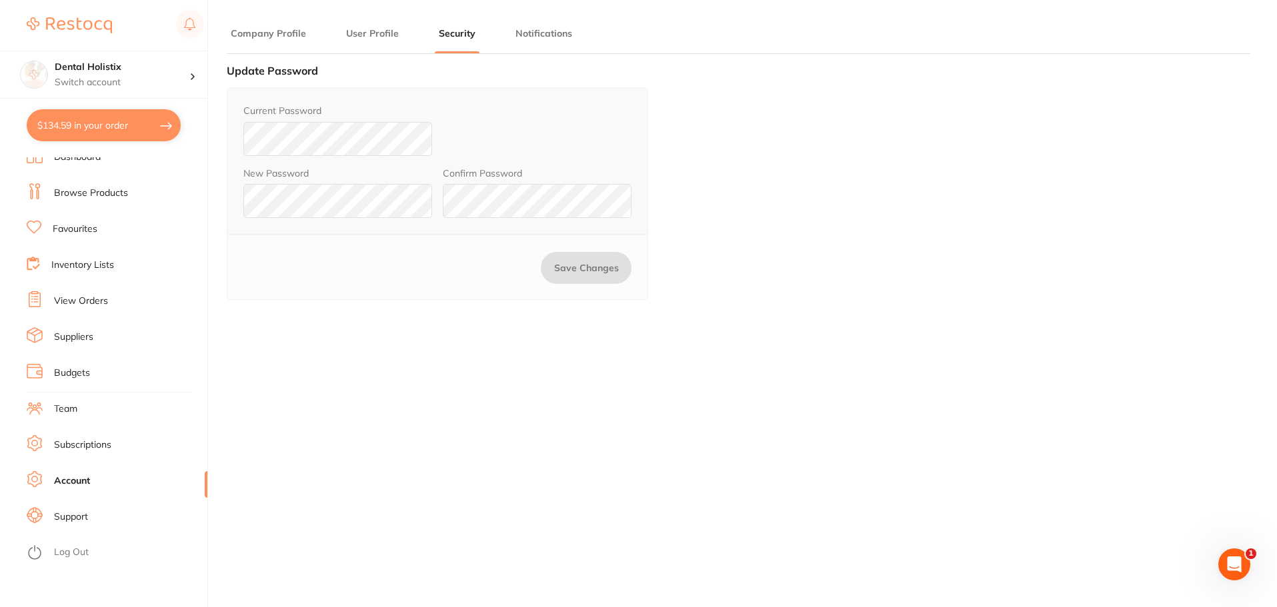
click at [545, 39] on button "Notifications" at bounding box center [543, 33] width 65 height 13
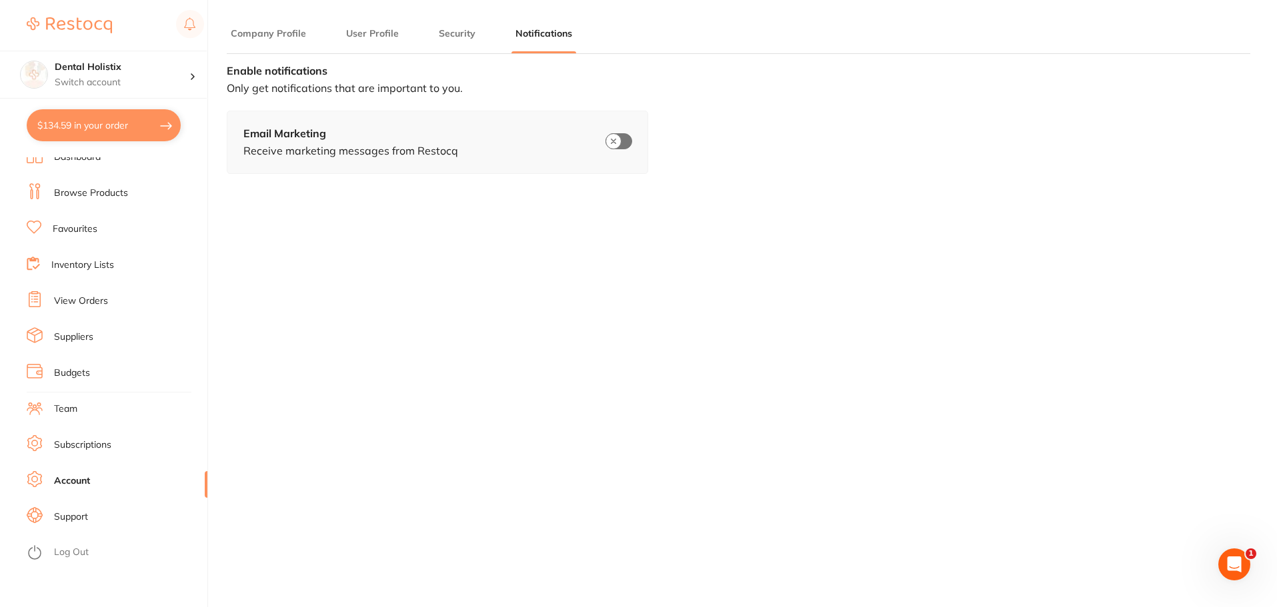
click at [67, 416] on li "Team" at bounding box center [117, 409] width 181 height 20
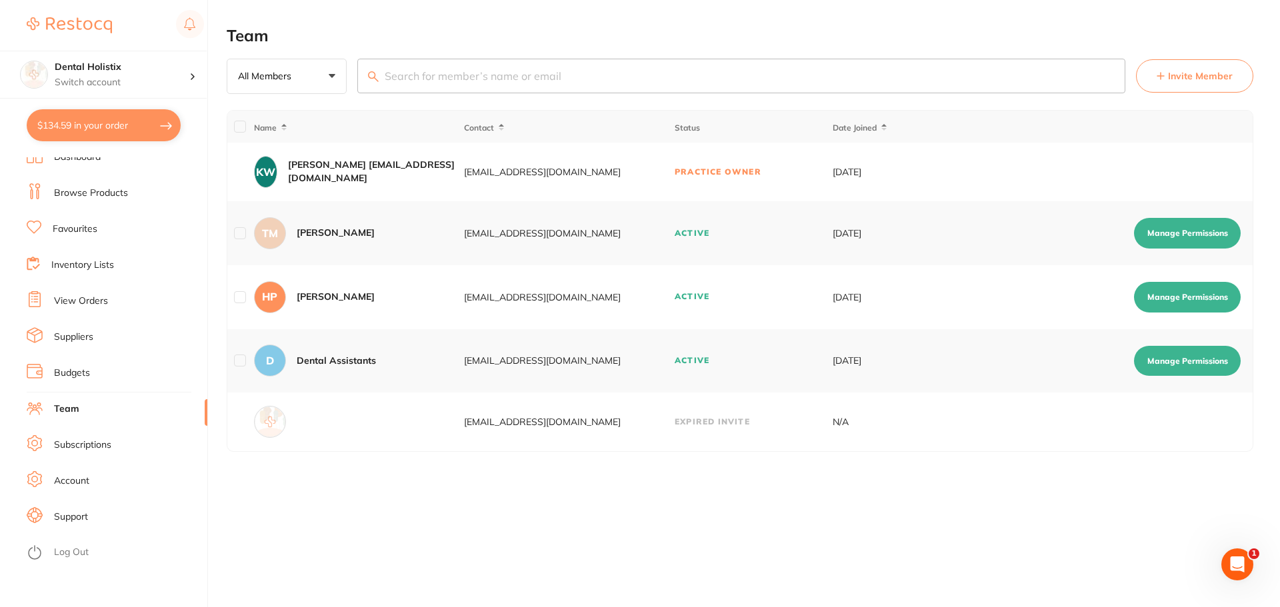
click at [321, 293] on div "[PERSON_NAME]" at bounding box center [336, 297] width 78 height 13
click at [1166, 293] on button "Manage Permissions" at bounding box center [1187, 297] width 107 height 31
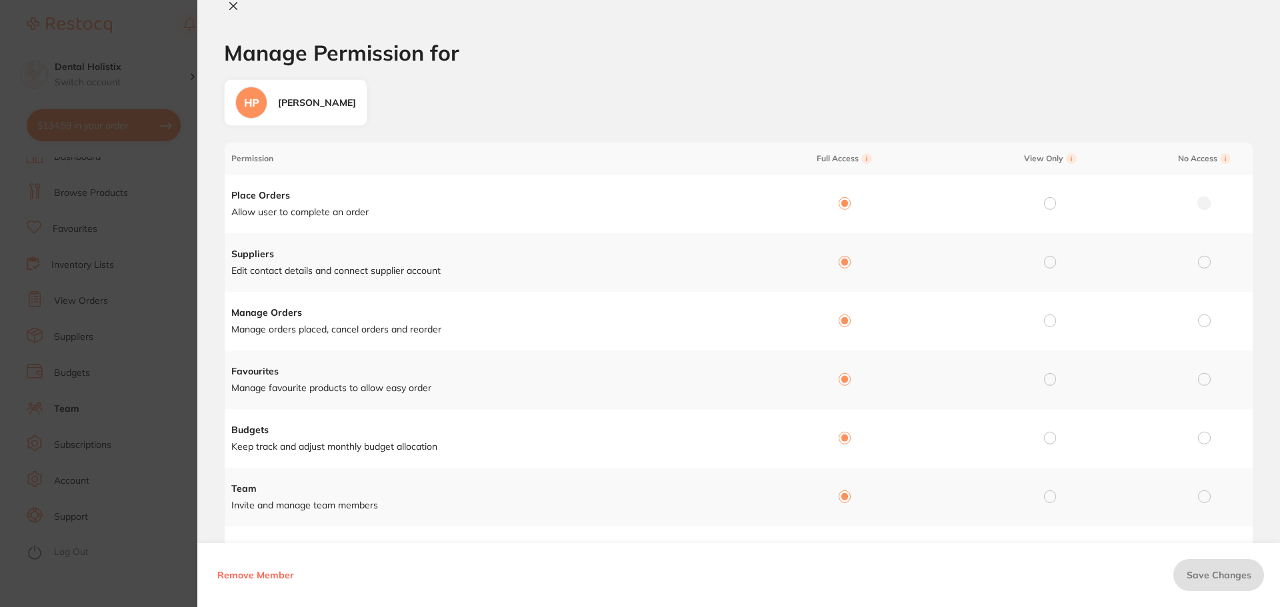
click at [235, 8] on icon at bounding box center [233, 6] width 7 height 7
checkbox input "false"
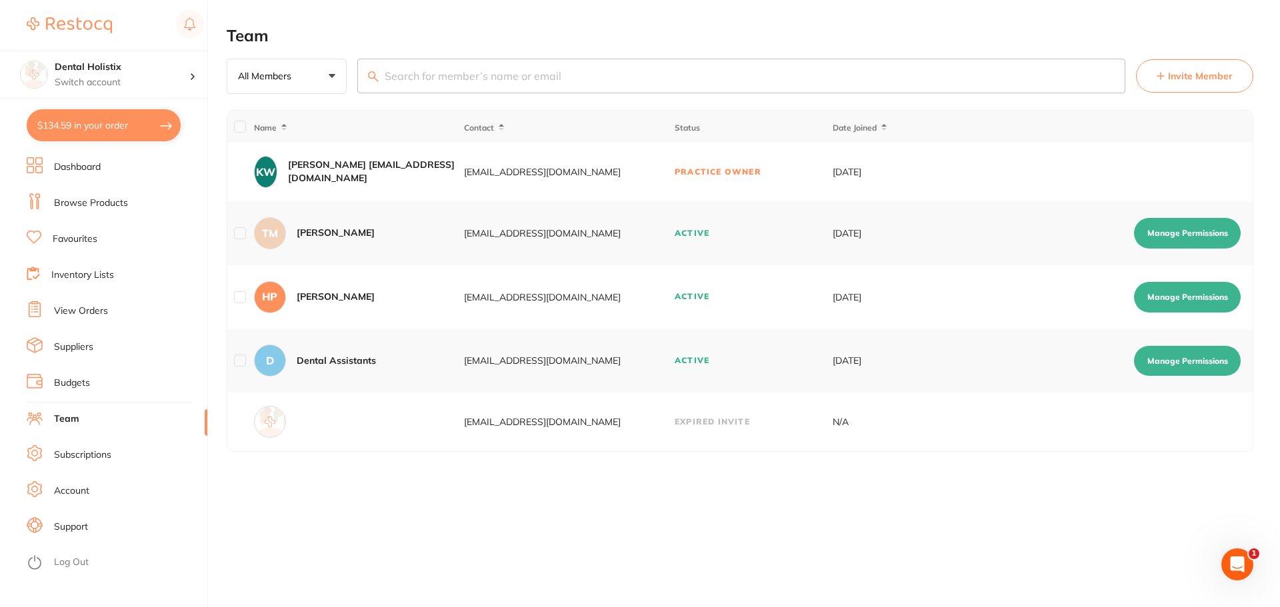
click at [114, 169] on li "Dashboard" at bounding box center [117, 167] width 181 height 20
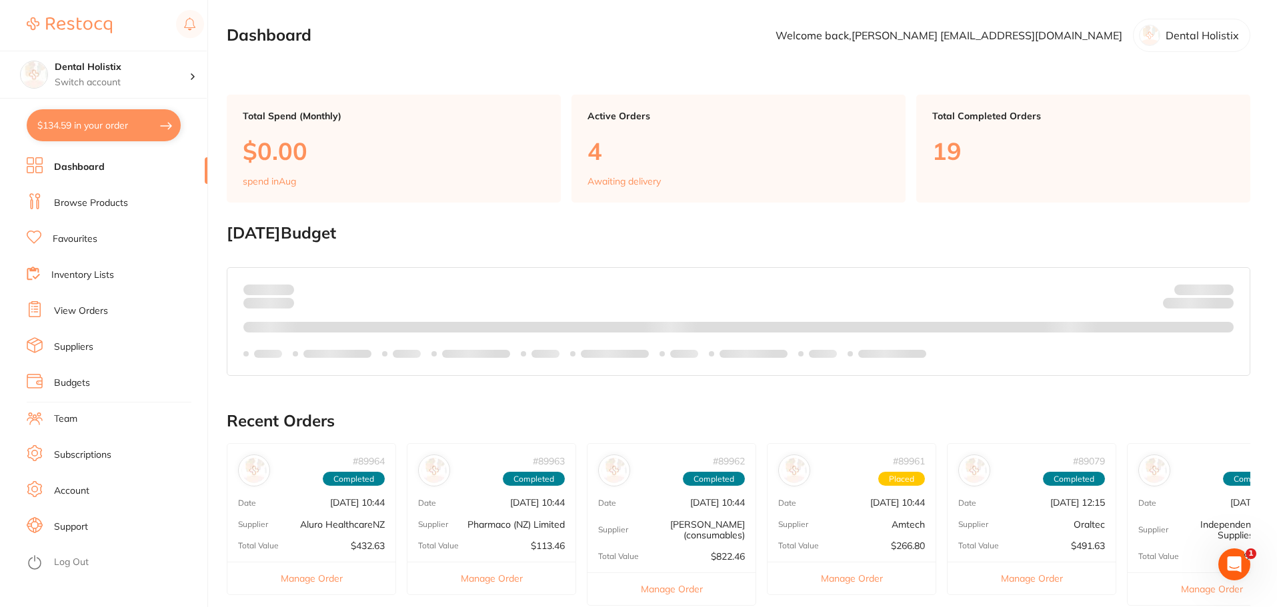
click at [620, 186] on p "Awaiting delivery" at bounding box center [623, 181] width 73 height 11
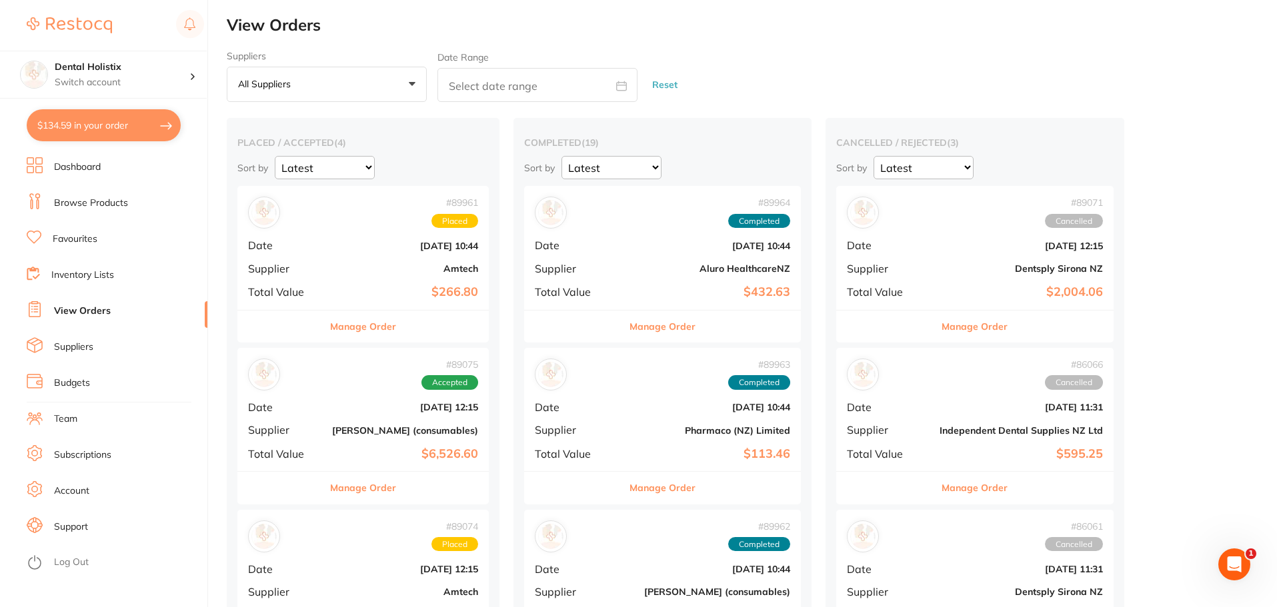
click at [79, 174] on li "Dashboard" at bounding box center [117, 167] width 181 height 20
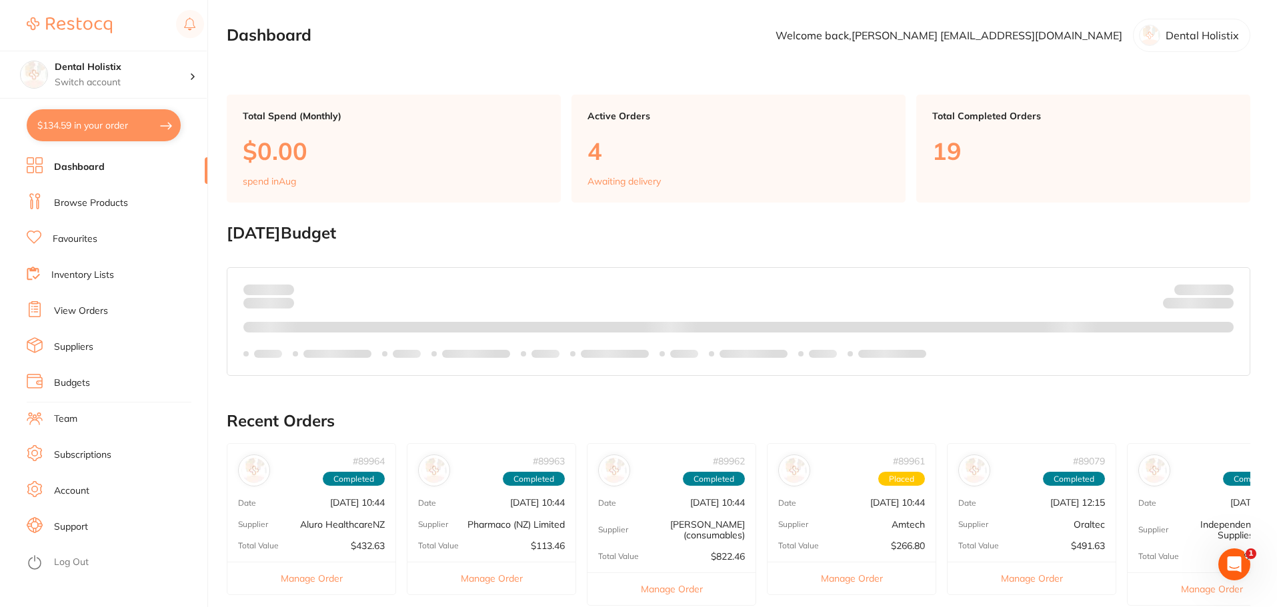
click at [87, 346] on link "Suppliers" at bounding box center [73, 347] width 39 height 13
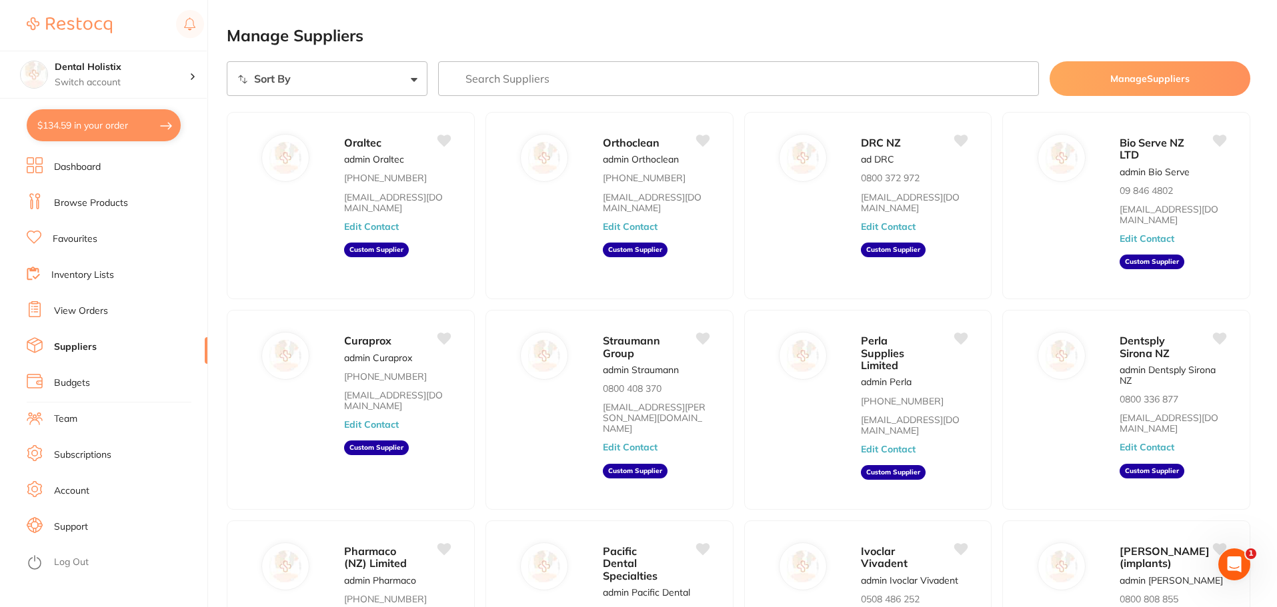
click at [364, 85] on select "Sort By A-Z Z-A" at bounding box center [327, 78] width 201 height 35
select select "searchable_suppliers/sort/name:asc"
click at [227, 61] on select "Sort By A-Z Z-A" at bounding box center [327, 78] width 201 height 35
click at [398, 89] on select "Sort By A-Z Z-A" at bounding box center [327, 78] width 201 height 35
select select "searchable_suppliers/sort/name:asc"
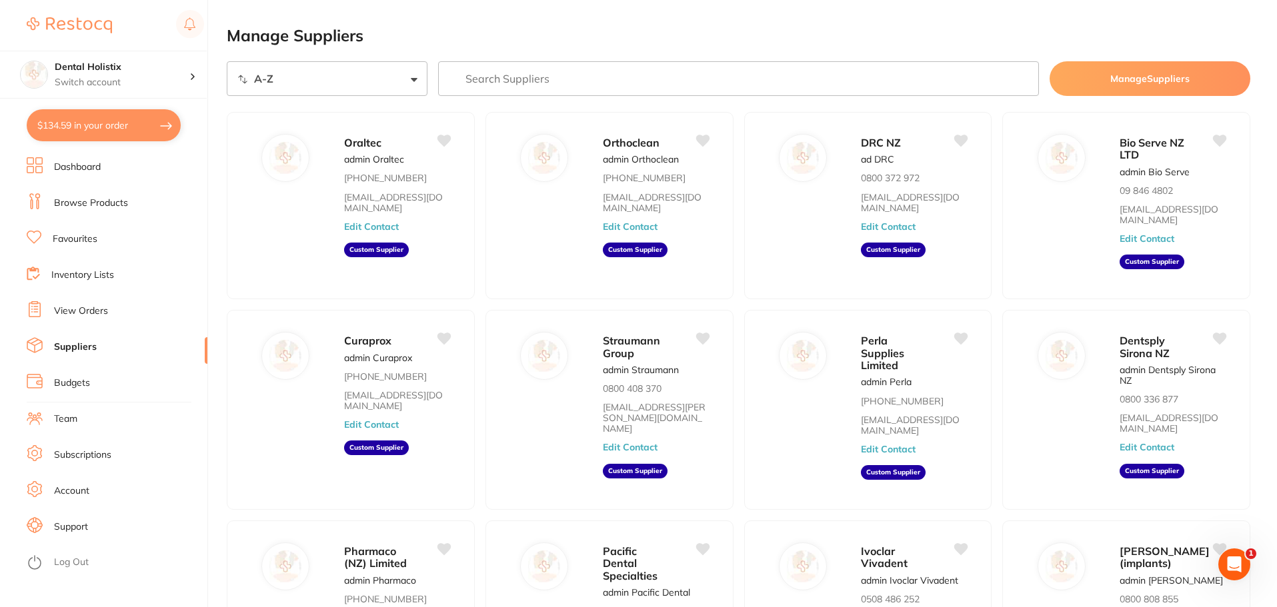
click at [227, 61] on select "Sort By A-Z Z-A" at bounding box center [327, 78] width 201 height 35
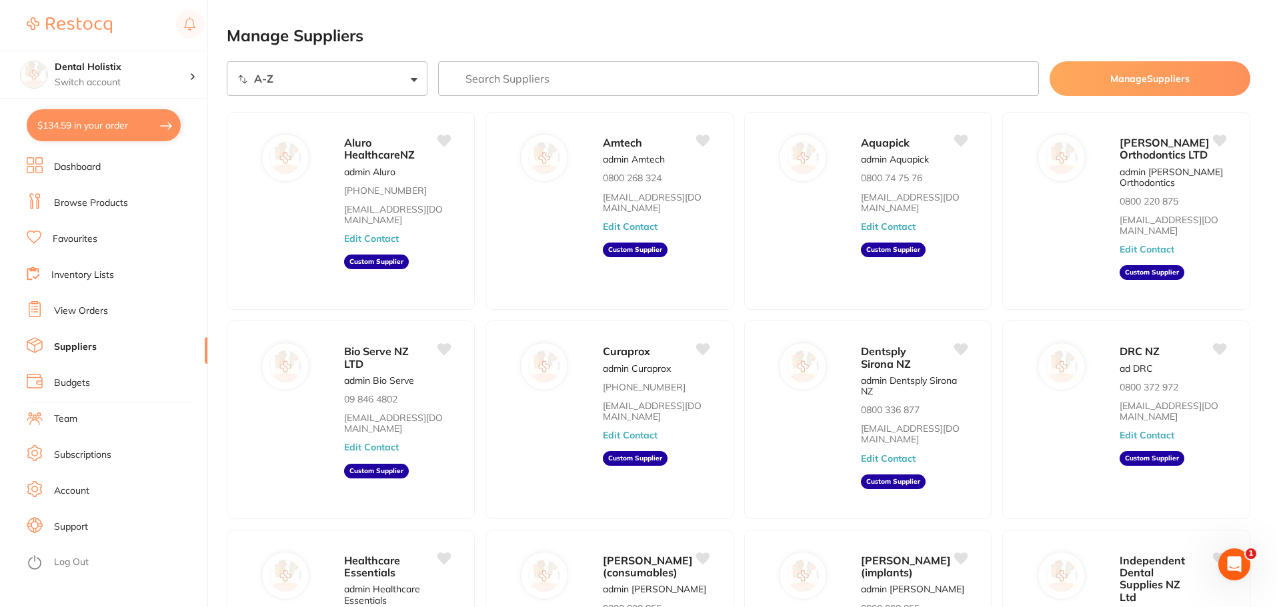
click at [81, 312] on link "View Orders" at bounding box center [81, 311] width 54 height 13
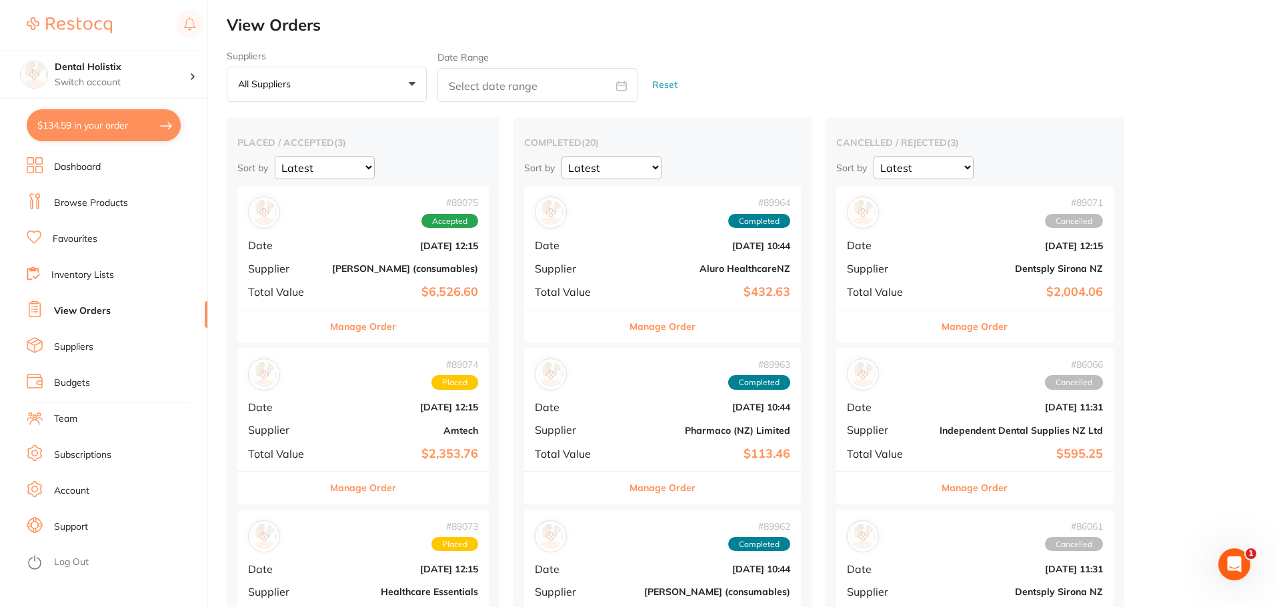
click at [1001, 328] on button "Manage Order" at bounding box center [975, 327] width 66 height 32
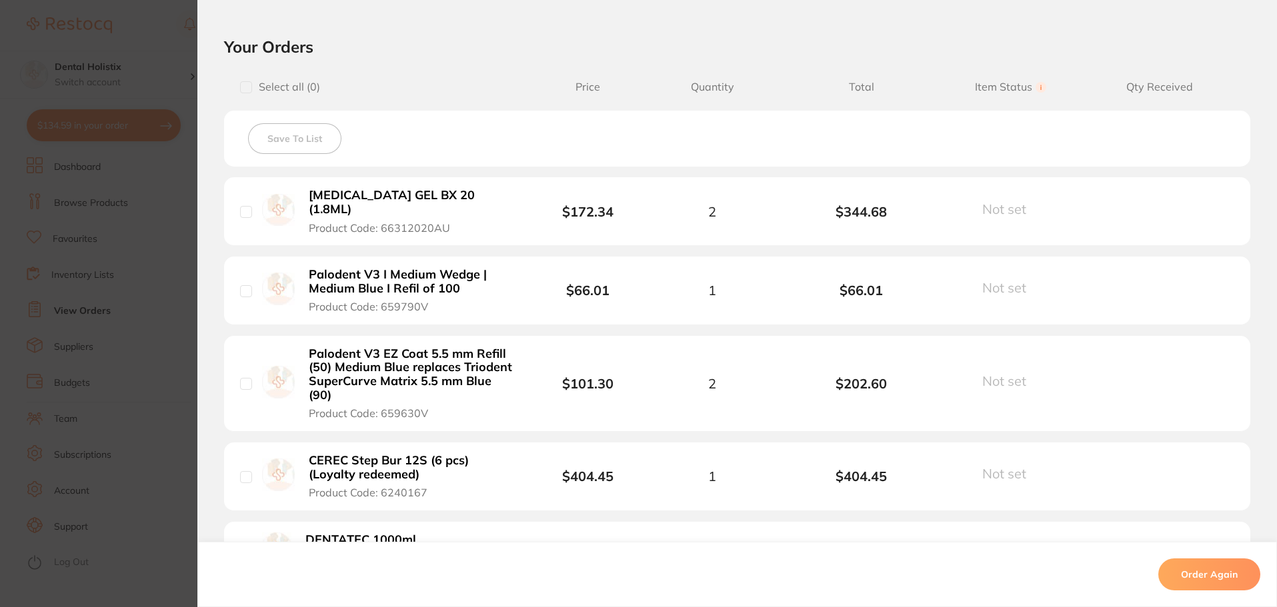
scroll to position [333, 0]
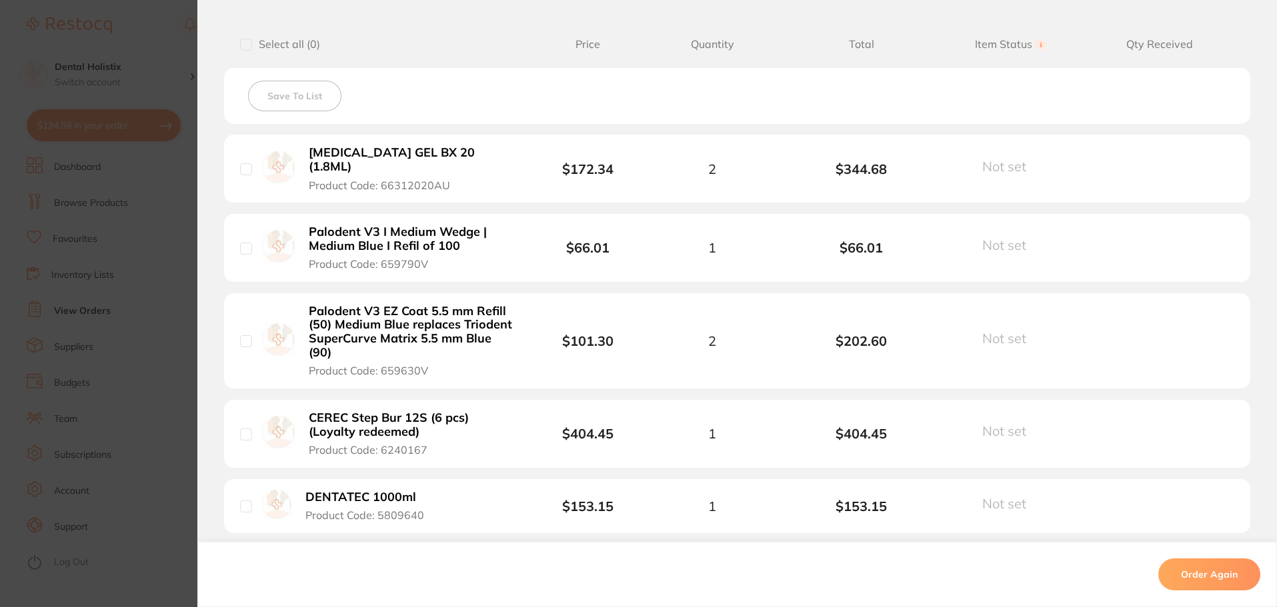
click at [1198, 577] on button "Order Again" at bounding box center [1209, 575] width 102 height 32
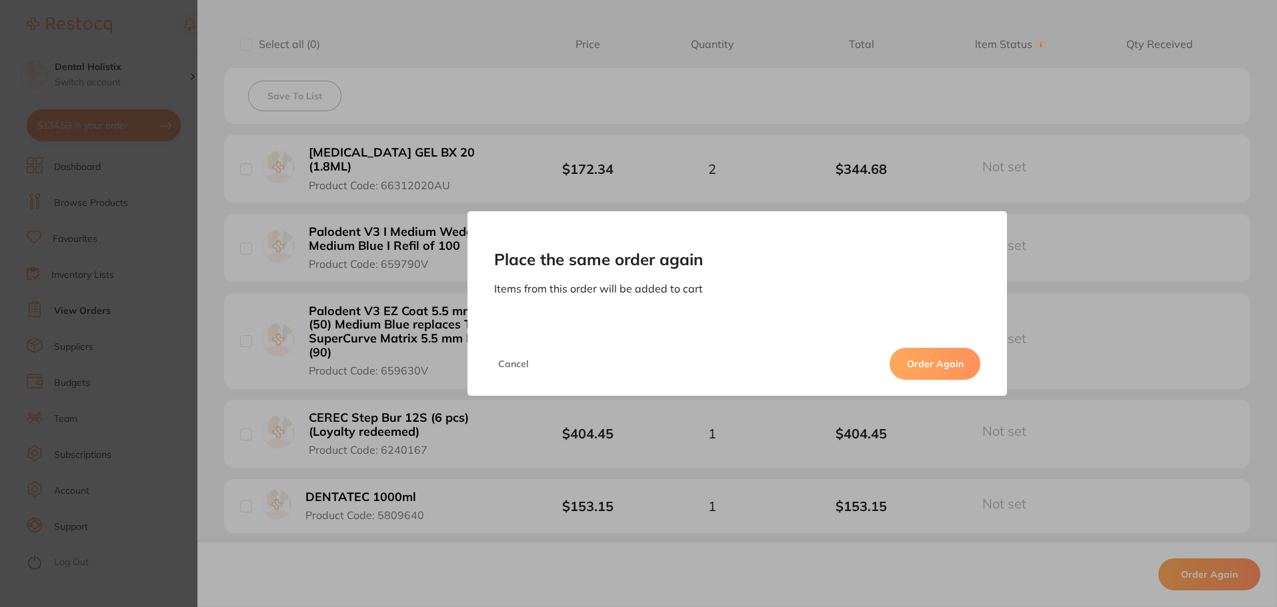
click at [958, 364] on button "Order Again" at bounding box center [935, 364] width 91 height 32
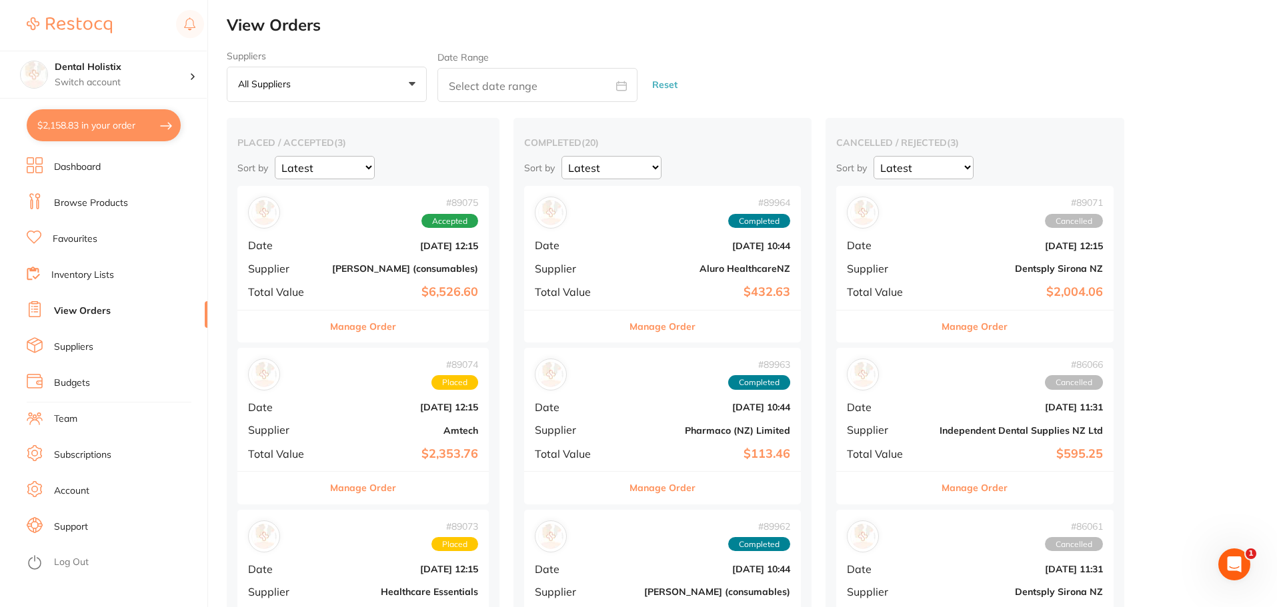
click at [86, 127] on button "$2,158.83 in your order" at bounding box center [104, 125] width 154 height 32
checkbox input "true"
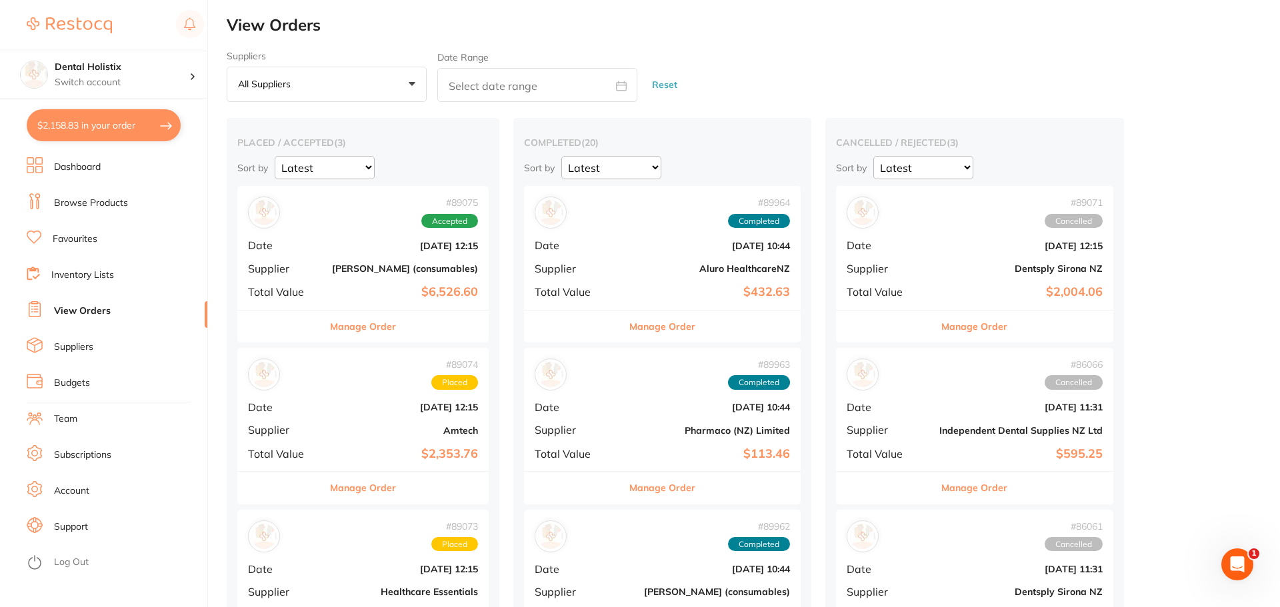
checkbox input "true"
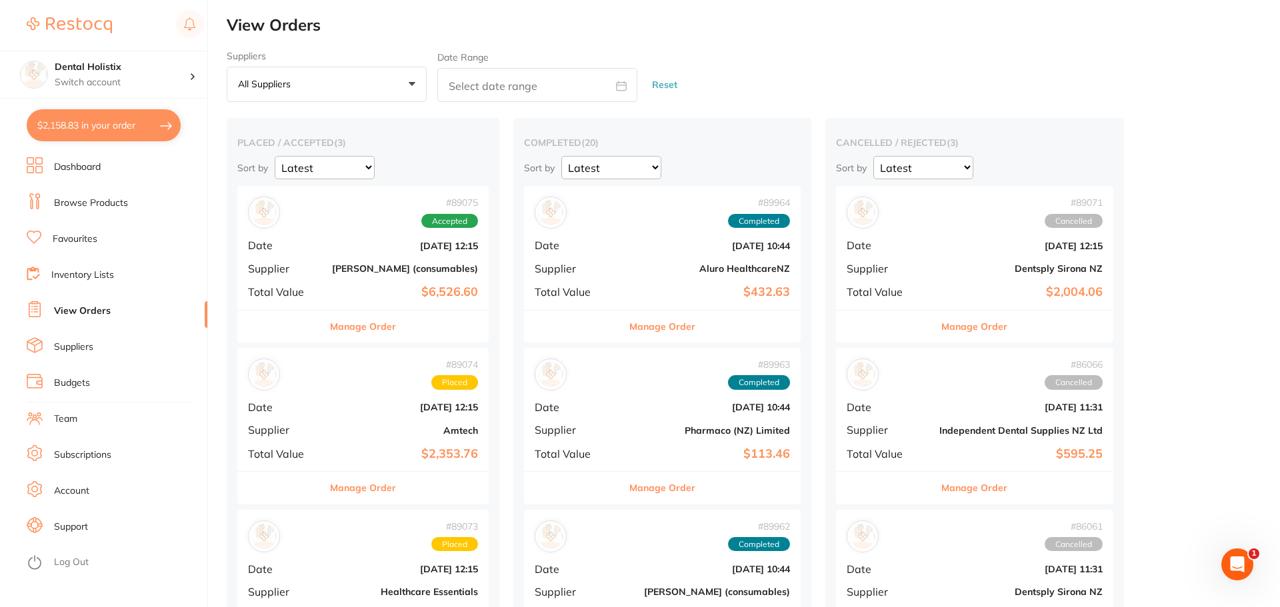
checkbox input "true"
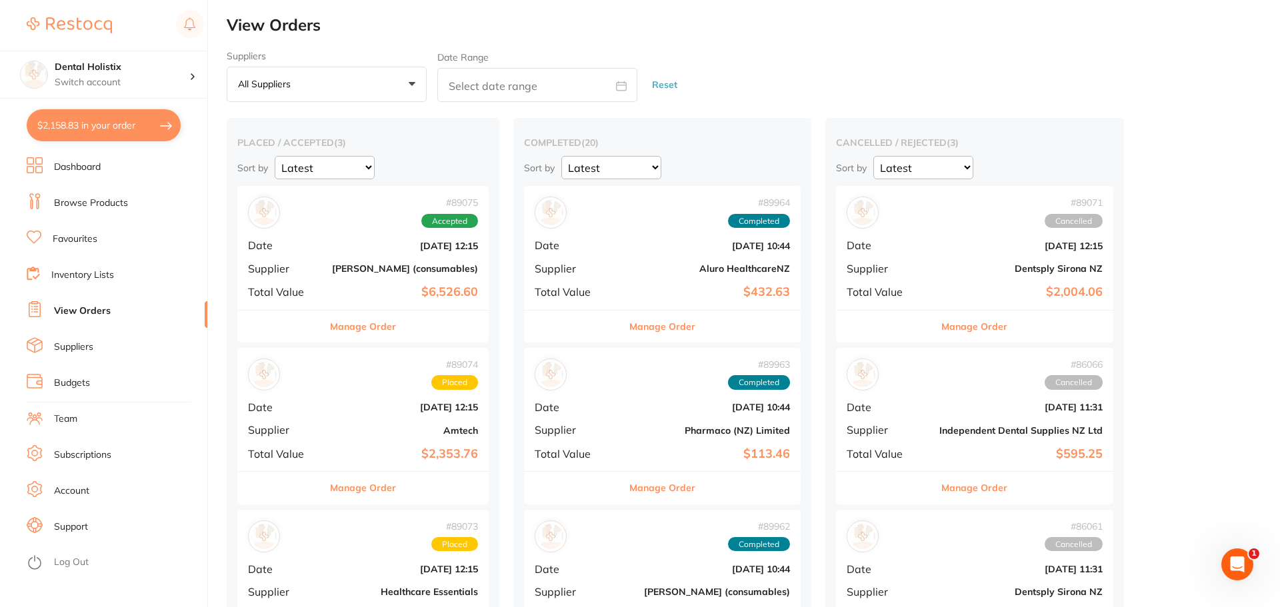
checkbox input "true"
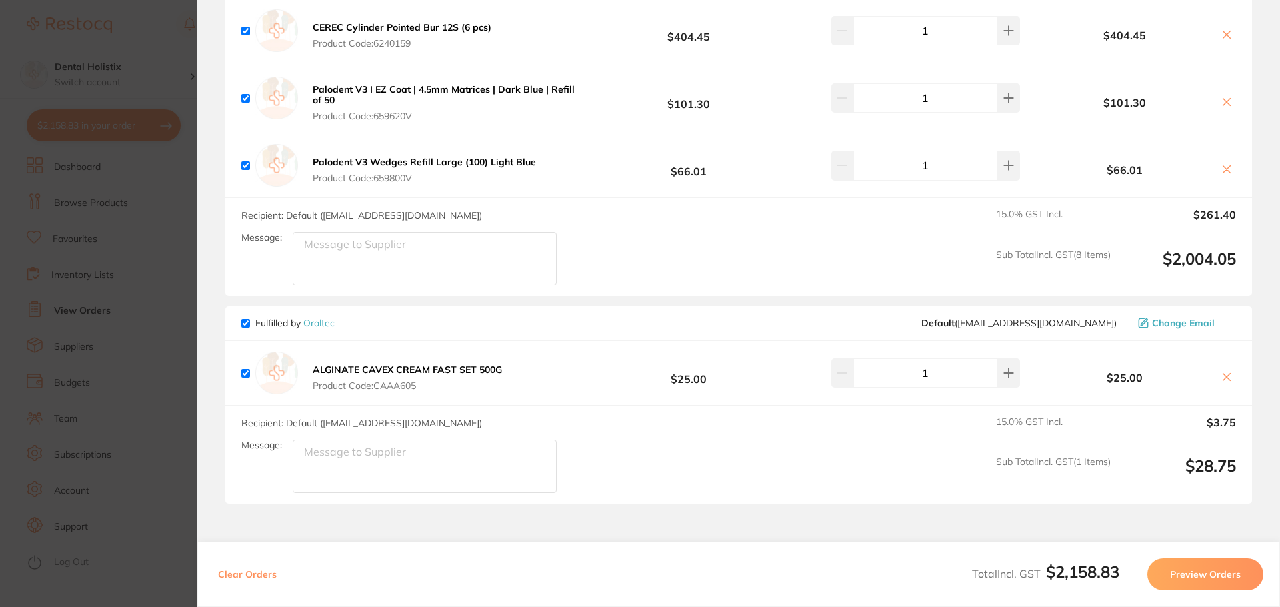
scroll to position [934, 0]
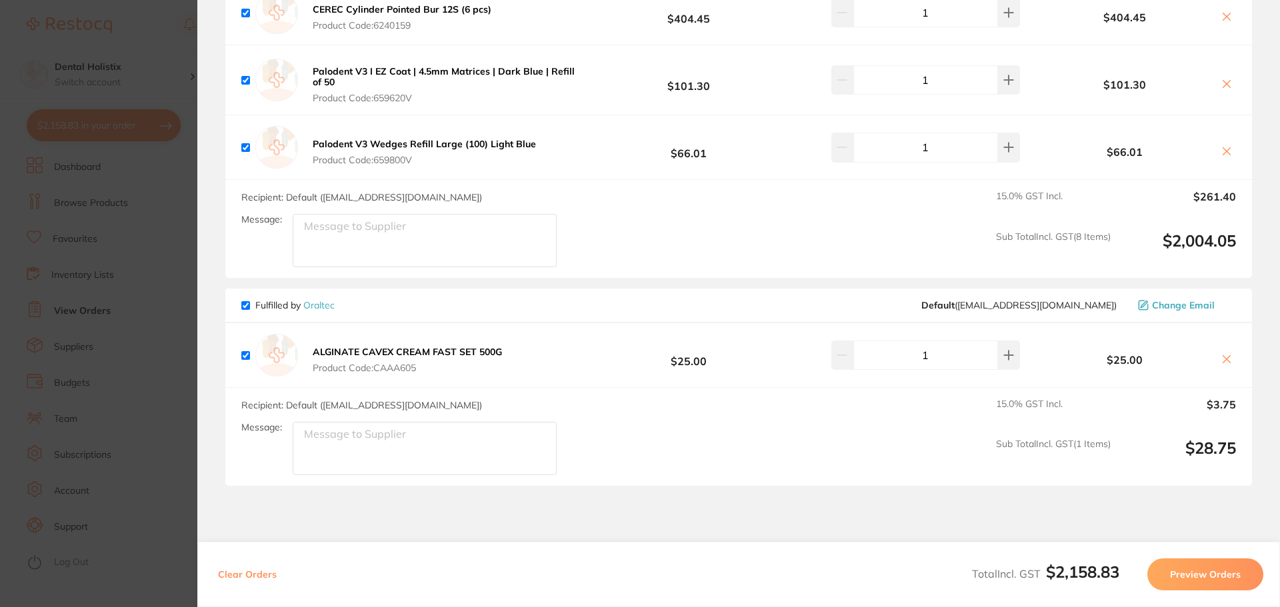
click at [243, 307] on input "checkbox" at bounding box center [245, 305] width 9 height 9
checkbox input "false"
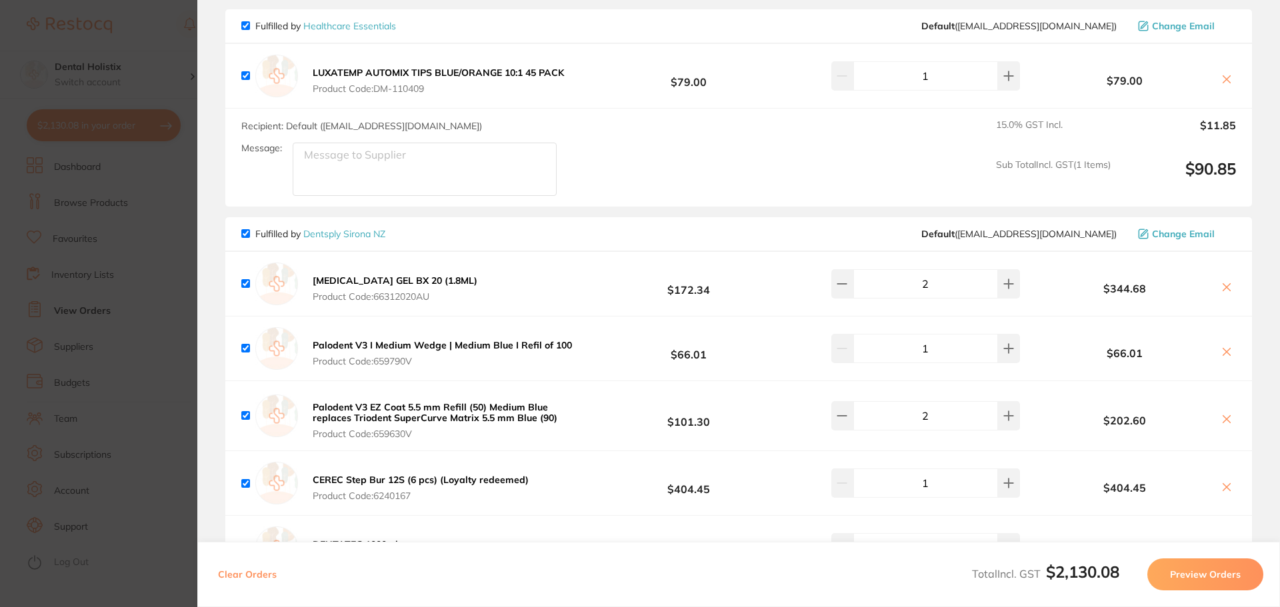
scroll to position [133, 0]
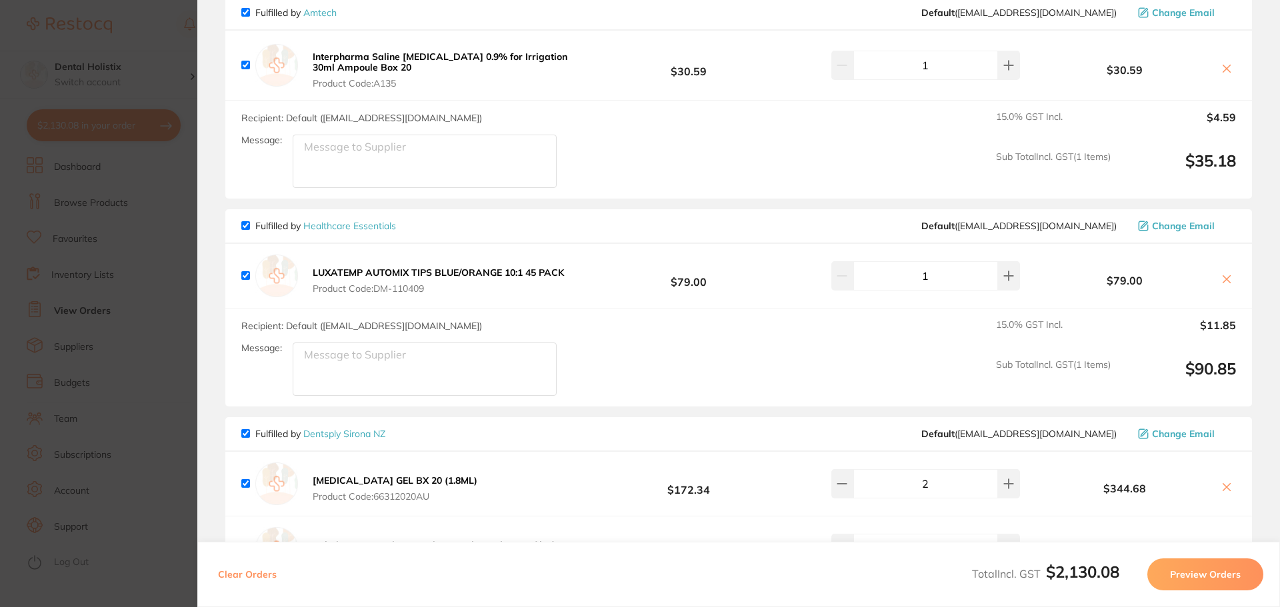
click at [245, 225] on input "checkbox" at bounding box center [245, 225] width 9 height 9
checkbox input "false"
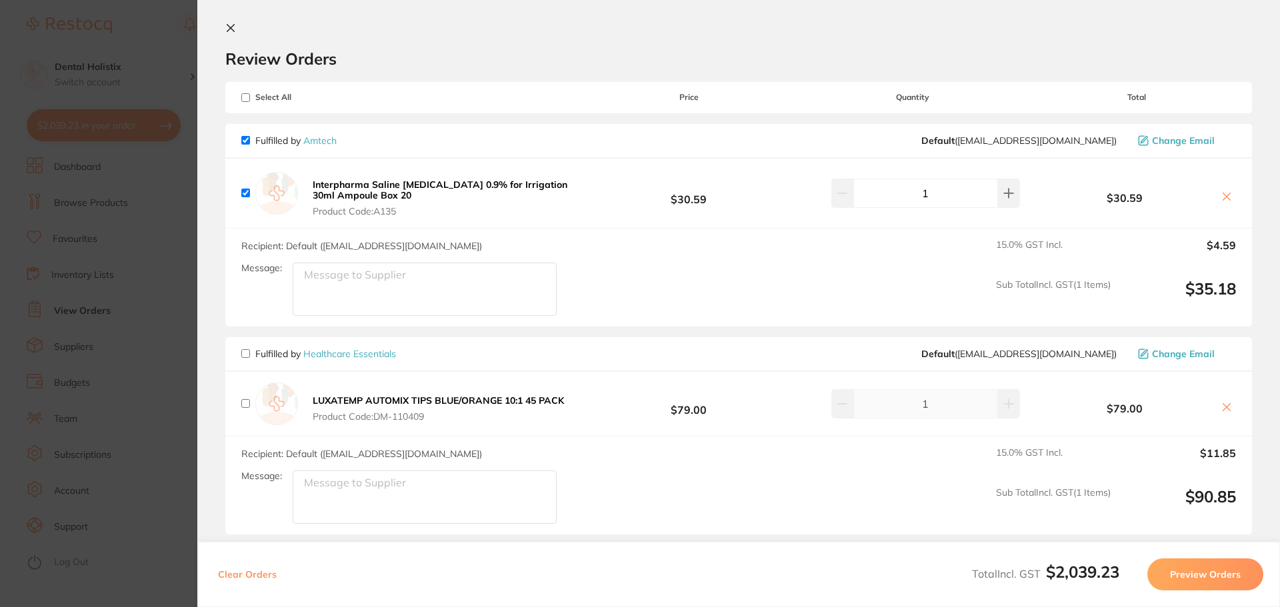
scroll to position [0, 0]
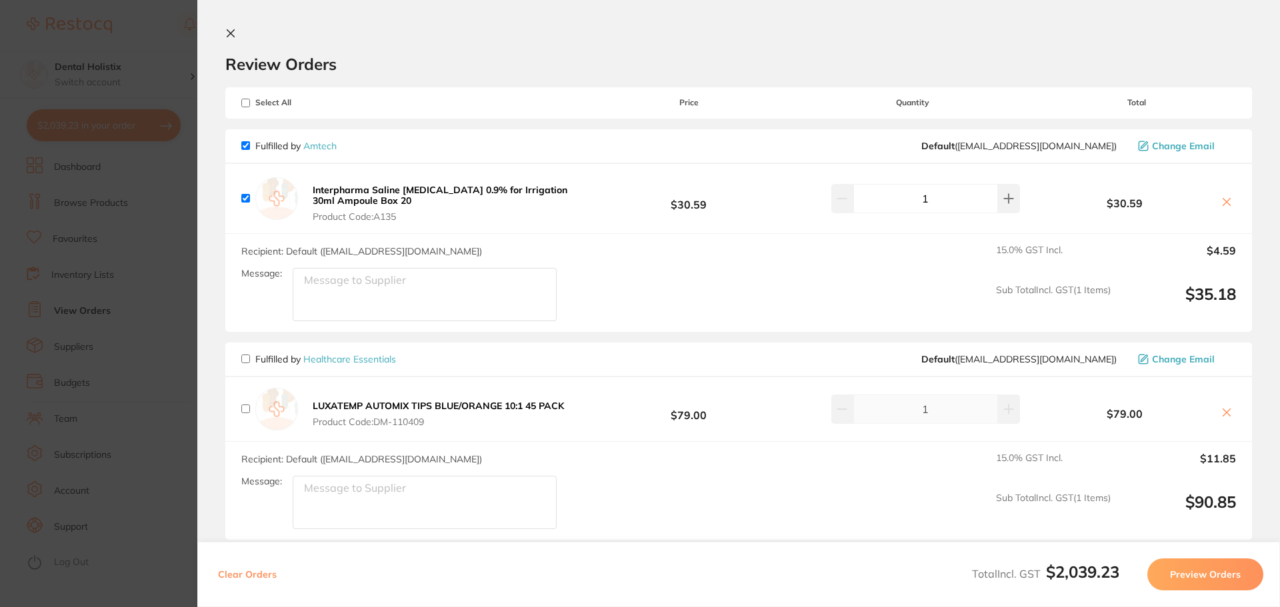
click at [245, 142] on input "checkbox" at bounding box center [245, 145] width 9 height 9
checkbox input "false"
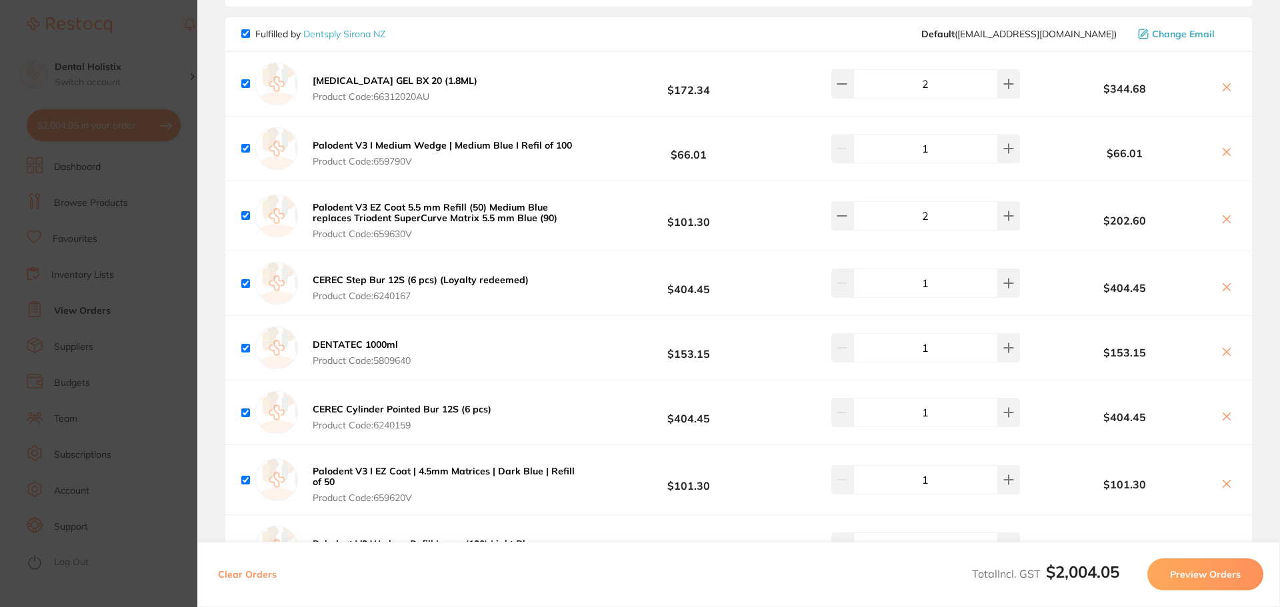
click at [1211, 577] on button "Preview Orders" at bounding box center [1206, 575] width 116 height 32
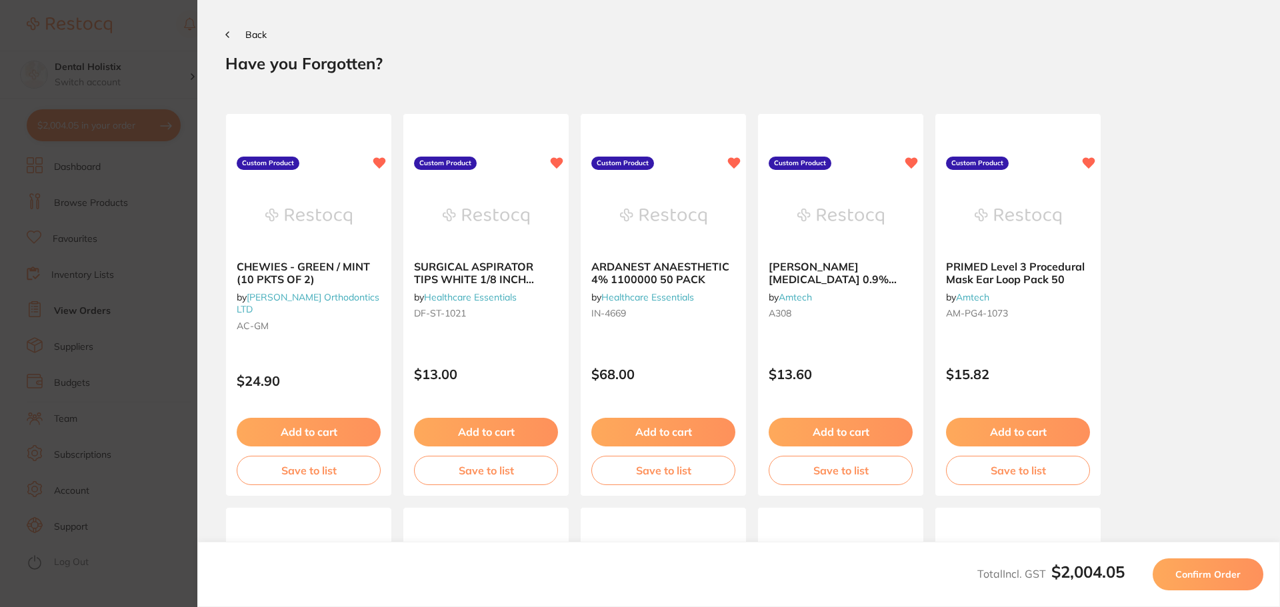
click at [1211, 575] on span "Confirm Order" at bounding box center [1208, 575] width 65 height 12
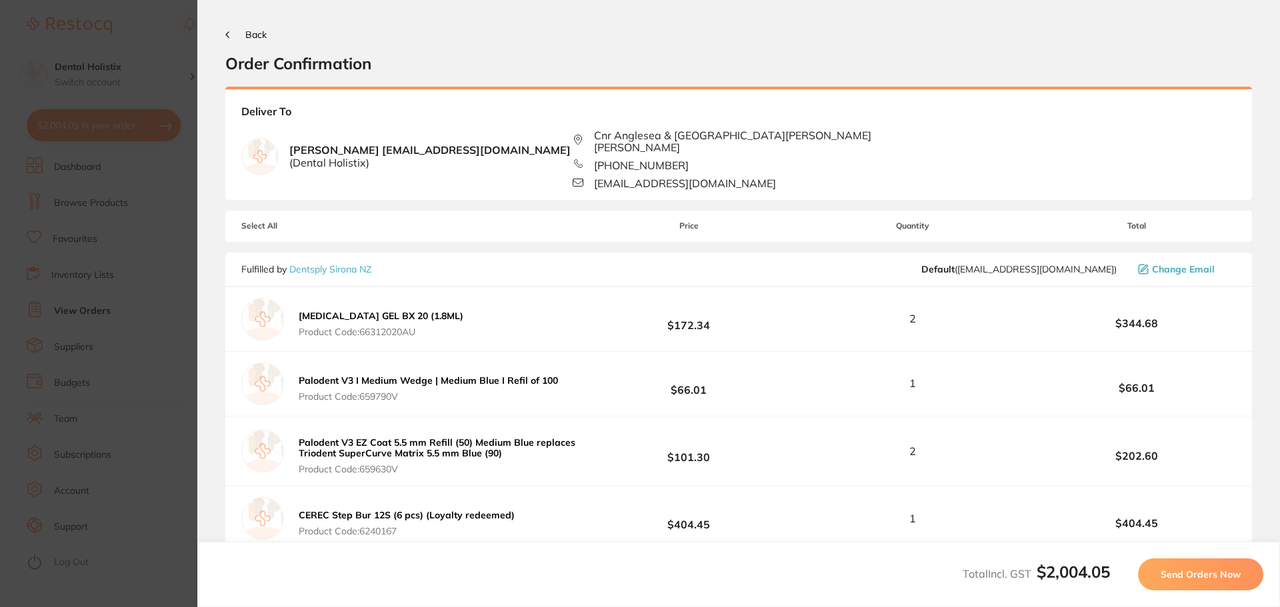
click at [1211, 575] on span "Send Orders Now" at bounding box center [1201, 575] width 80 height 12
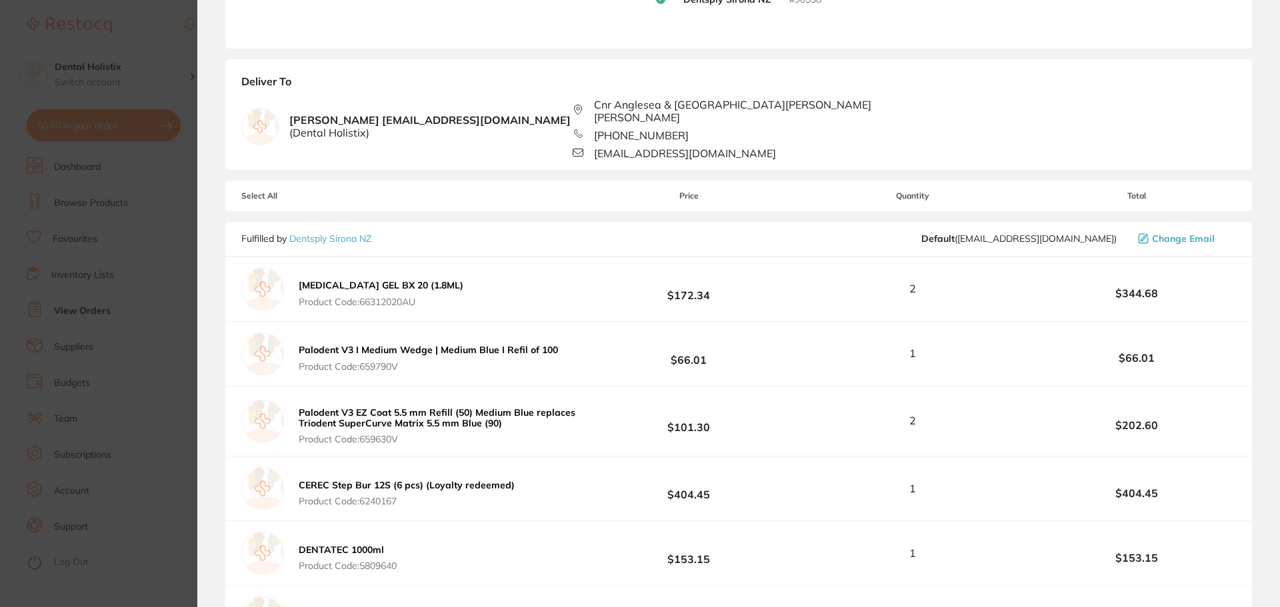
scroll to position [400, 0]
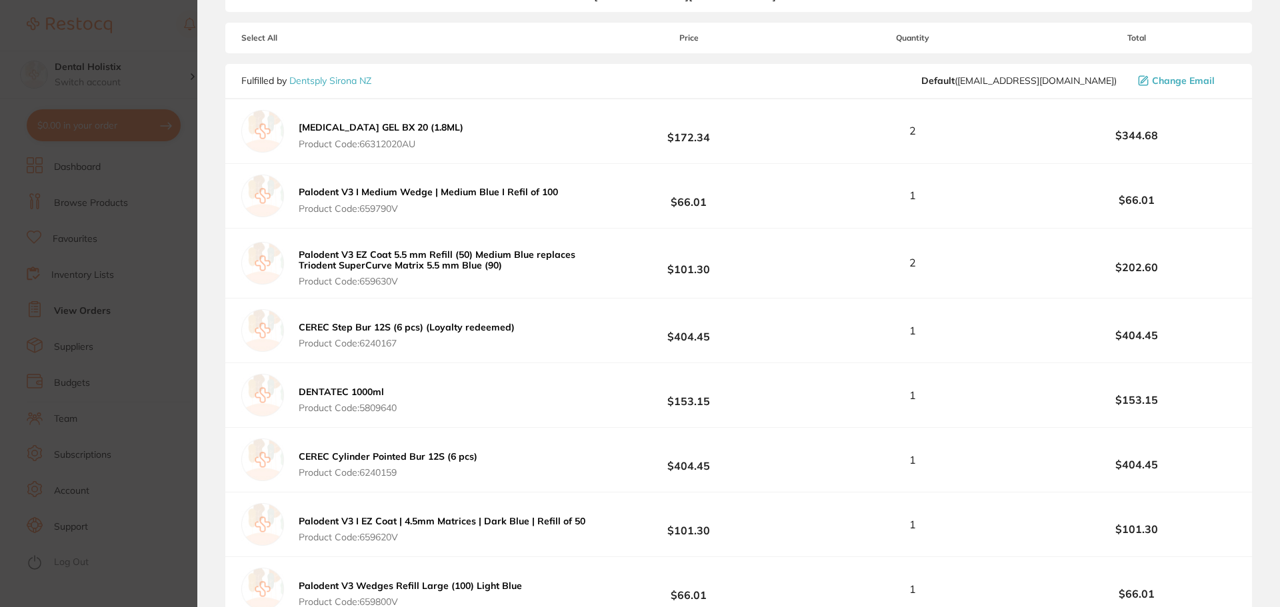
drag, startPoint x: 1110, startPoint y: 82, endPoint x: 950, endPoint y: 87, distance: 159.5
click at [950, 87] on div "Fulfilled by Dentsply Sirona NZ Default ( clientservicesnz@dentsplysirona.com )…" at bounding box center [738, 81] width 1027 height 35
copy span "[EMAIL_ADDRESS][DOMAIN_NAME]"
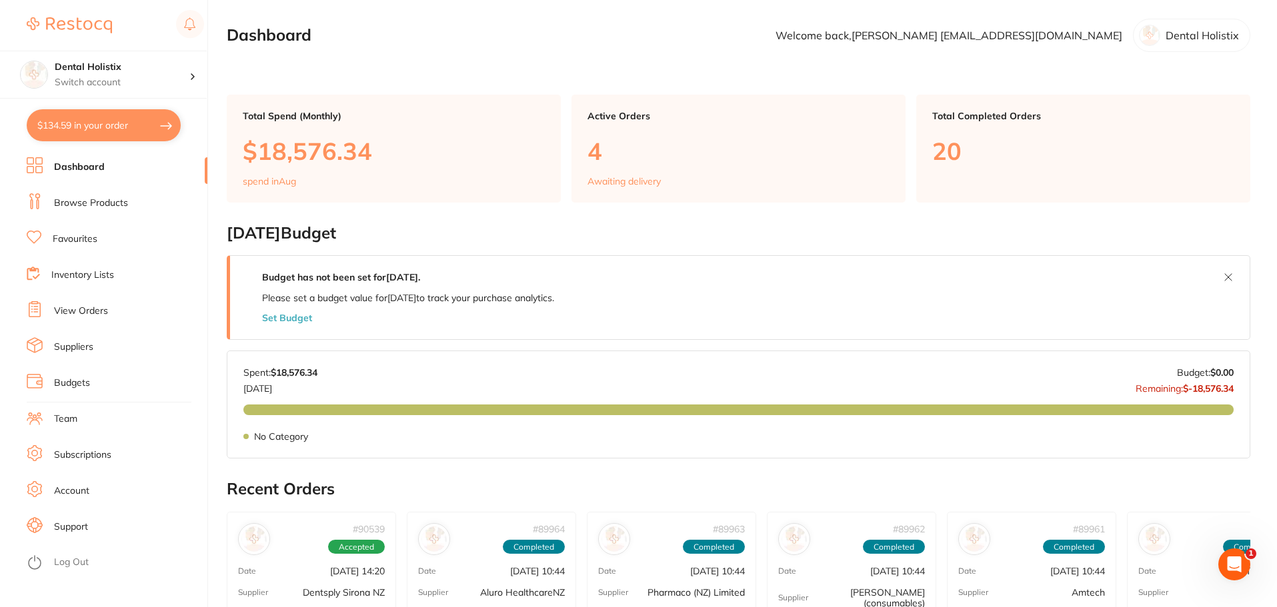
click at [79, 344] on link "Suppliers" at bounding box center [73, 347] width 39 height 13
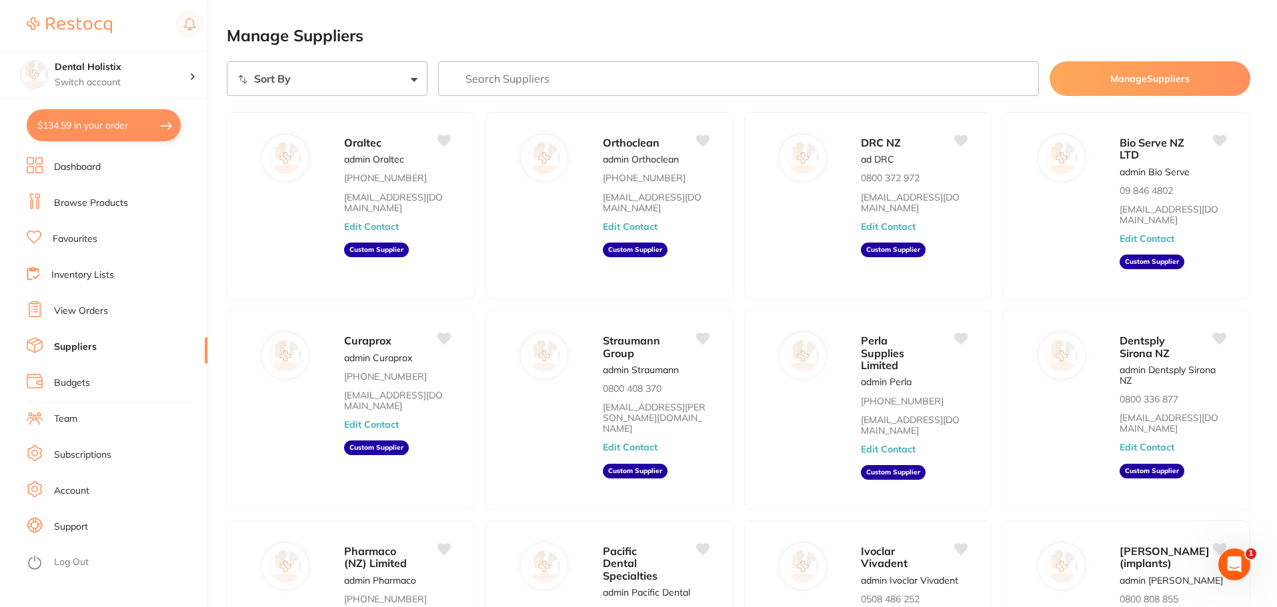
drag, startPoint x: 327, startPoint y: 77, endPoint x: 325, endPoint y: 92, distance: 15.4
click at [327, 77] on select "Sort By A-Z Z-A" at bounding box center [327, 78] width 201 height 35
select select "searchable_suppliers/sort/name:asc"
click at [227, 61] on select "Sort By A-Z Z-A" at bounding box center [327, 78] width 201 height 35
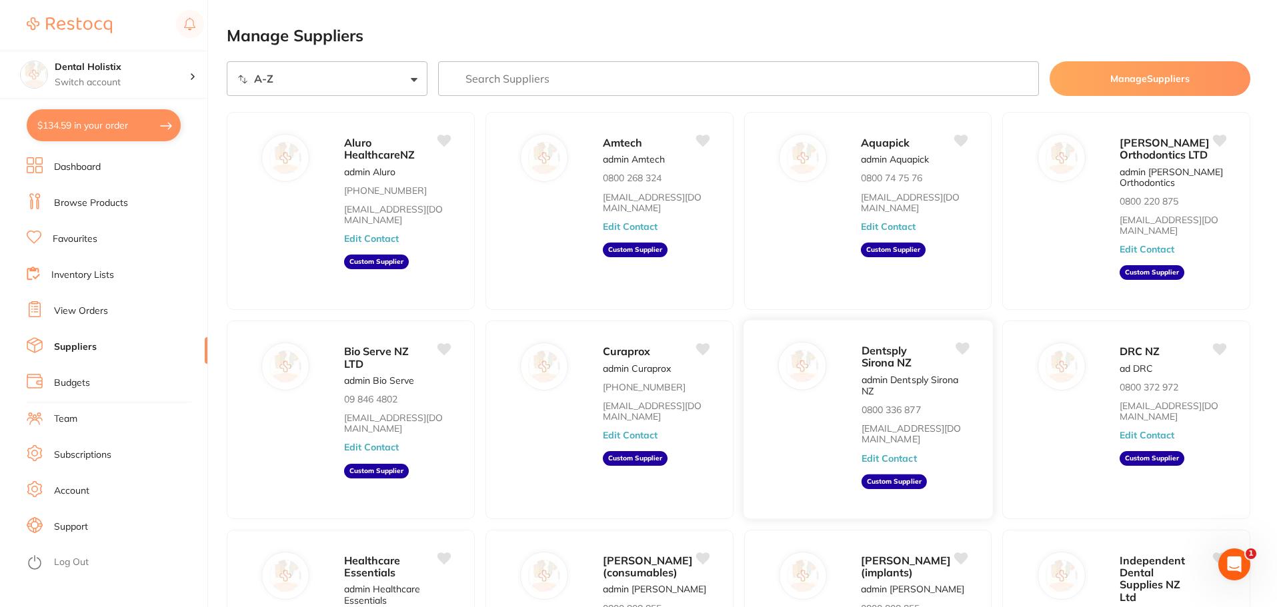
click at [900, 462] on button "Edit Contact" at bounding box center [888, 458] width 55 height 11
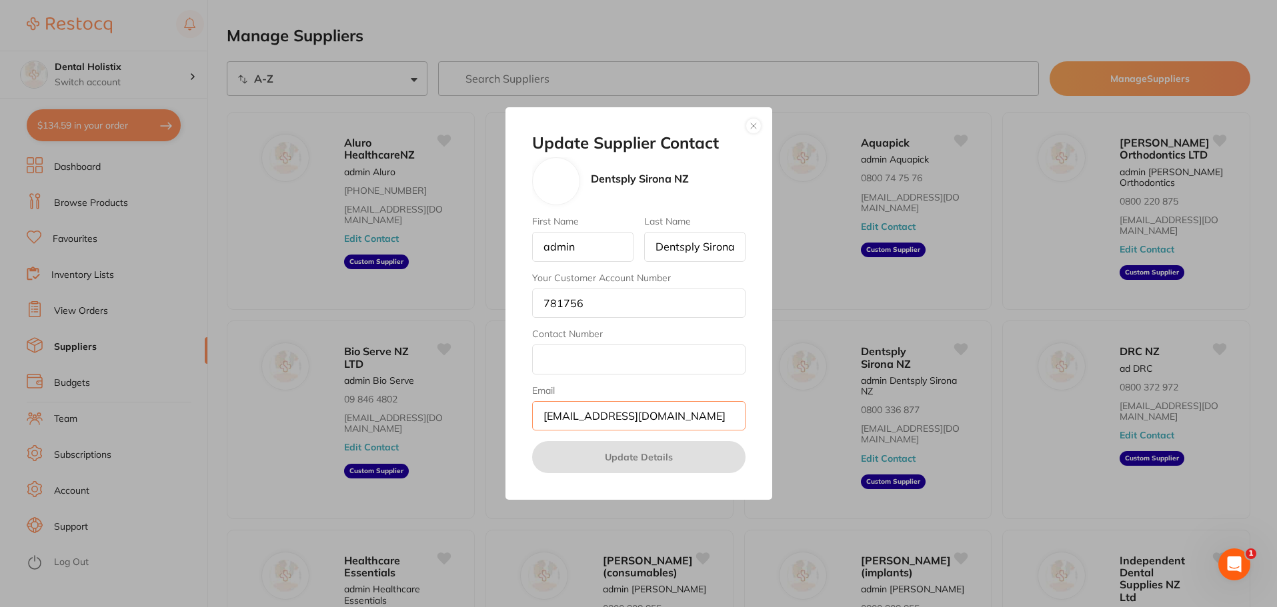
scroll to position [1, 0]
drag, startPoint x: 545, startPoint y: 418, endPoint x: 710, endPoint y: 437, distance: 165.2
click at [770, 448] on div "Update Supplier Contact Dentsply [GEOGRAPHIC_DATA] [GEOGRAPHIC_DATA] First Name…" at bounding box center [638, 303] width 267 height 393
click at [760, 124] on button "button" at bounding box center [754, 126] width 16 height 16
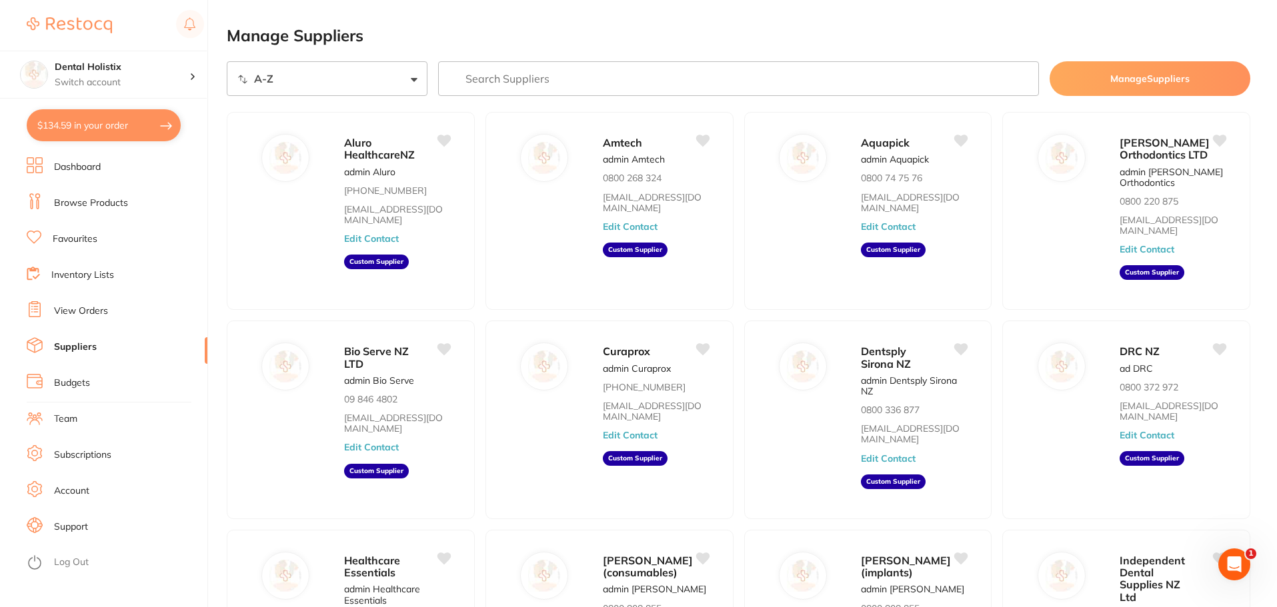
click at [473, 15] on main "Manage Suppliers Sort By A-Z Z-A Manage Suppliers Aluro HealthcareNZ admin Alur…" at bounding box center [752, 416] width 1050 height 833
